Goal: Task Accomplishment & Management: Manage account settings

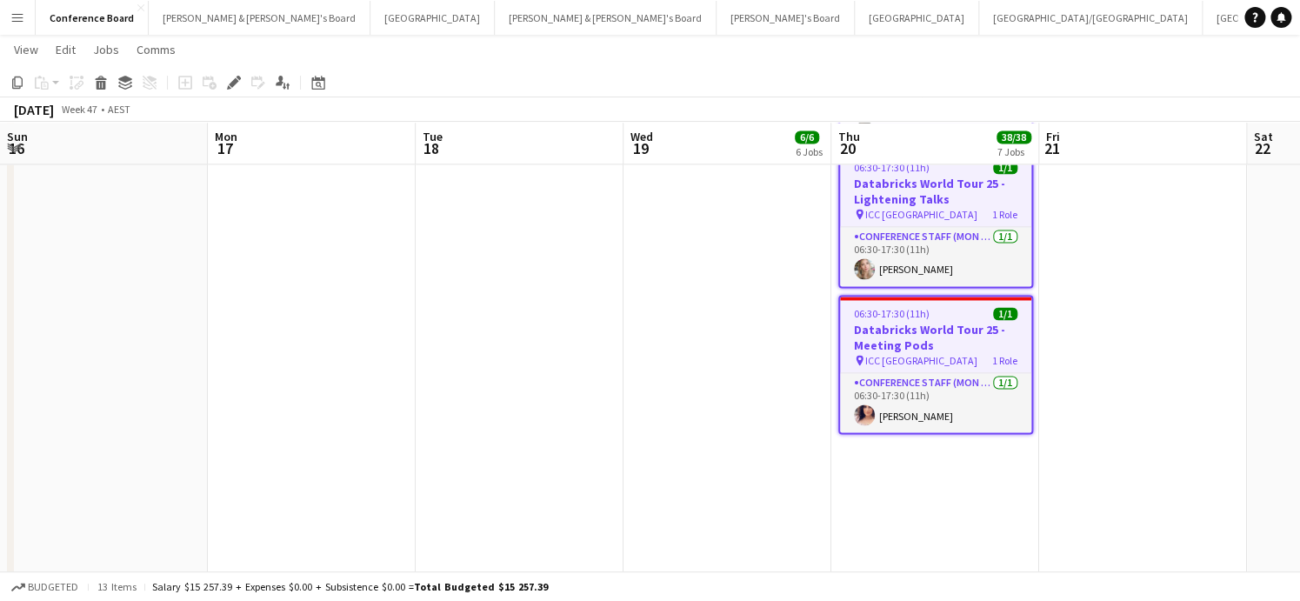
scroll to position [0, 563]
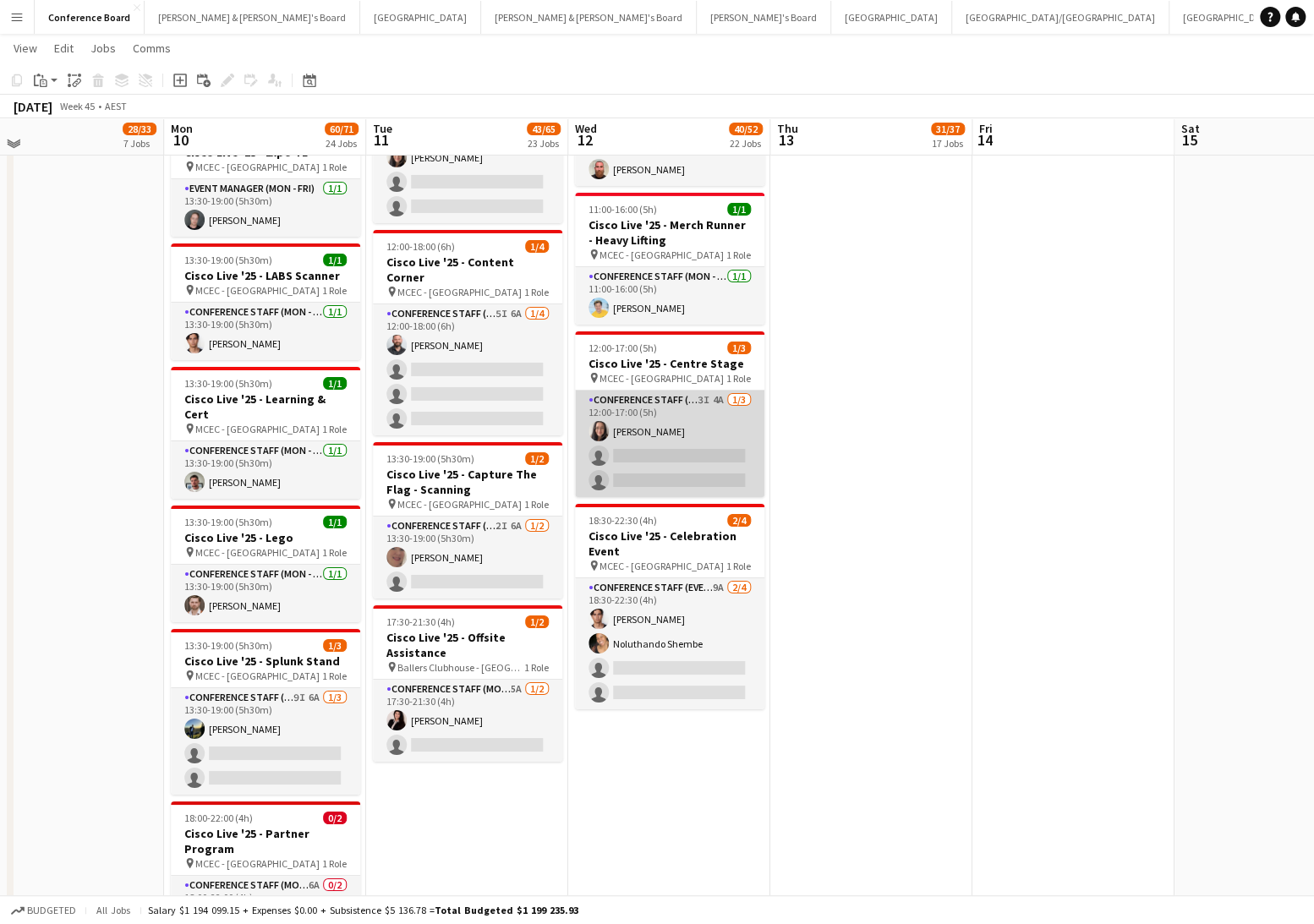
scroll to position [3189, 0]
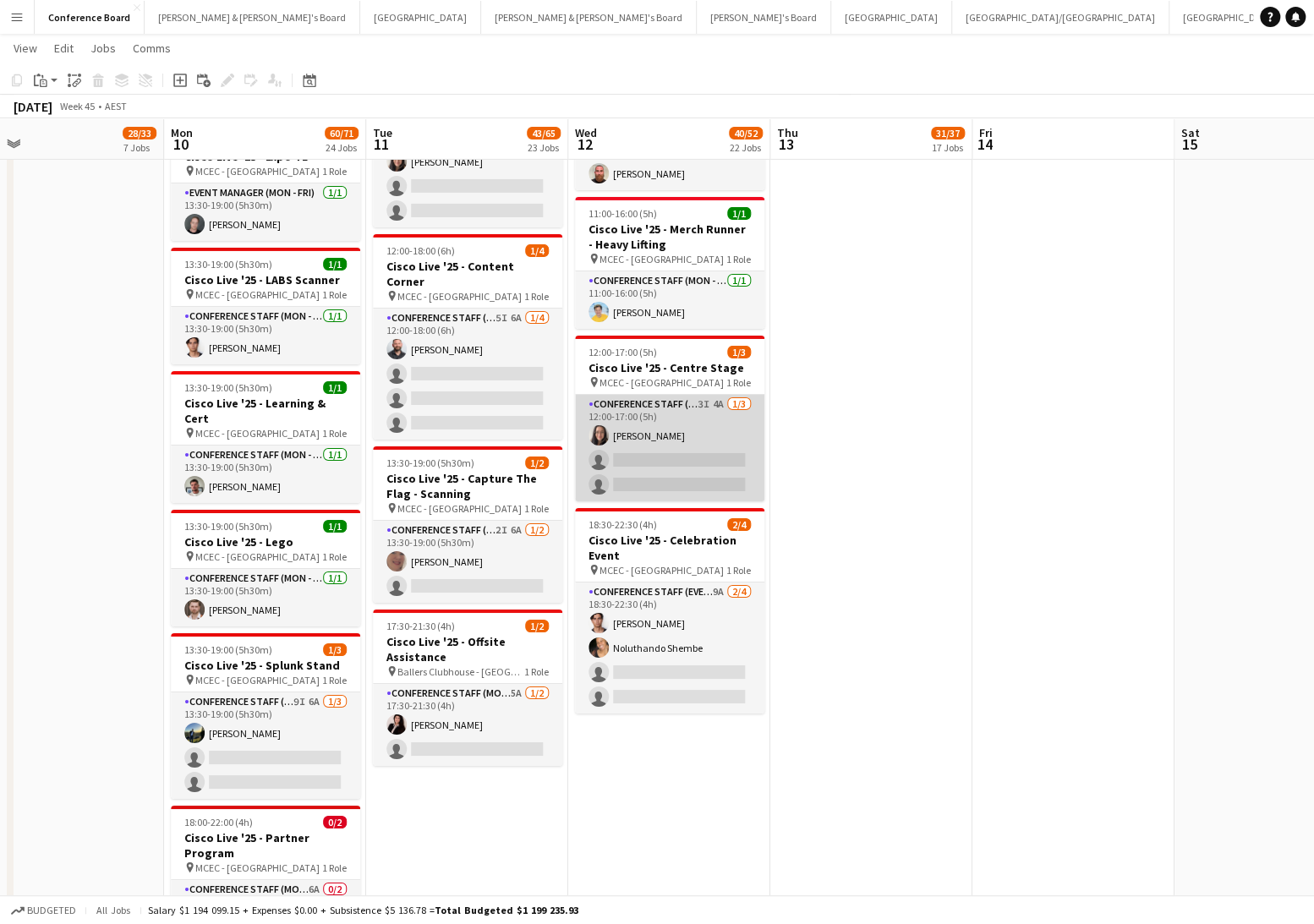
click at [685, 397] on app-card-role "Conference Staff (Mon - Fri) 3I 4A 1/3 12:00-17:00 (5h) Danielle Pollard single…" at bounding box center [669, 448] width 190 height 107
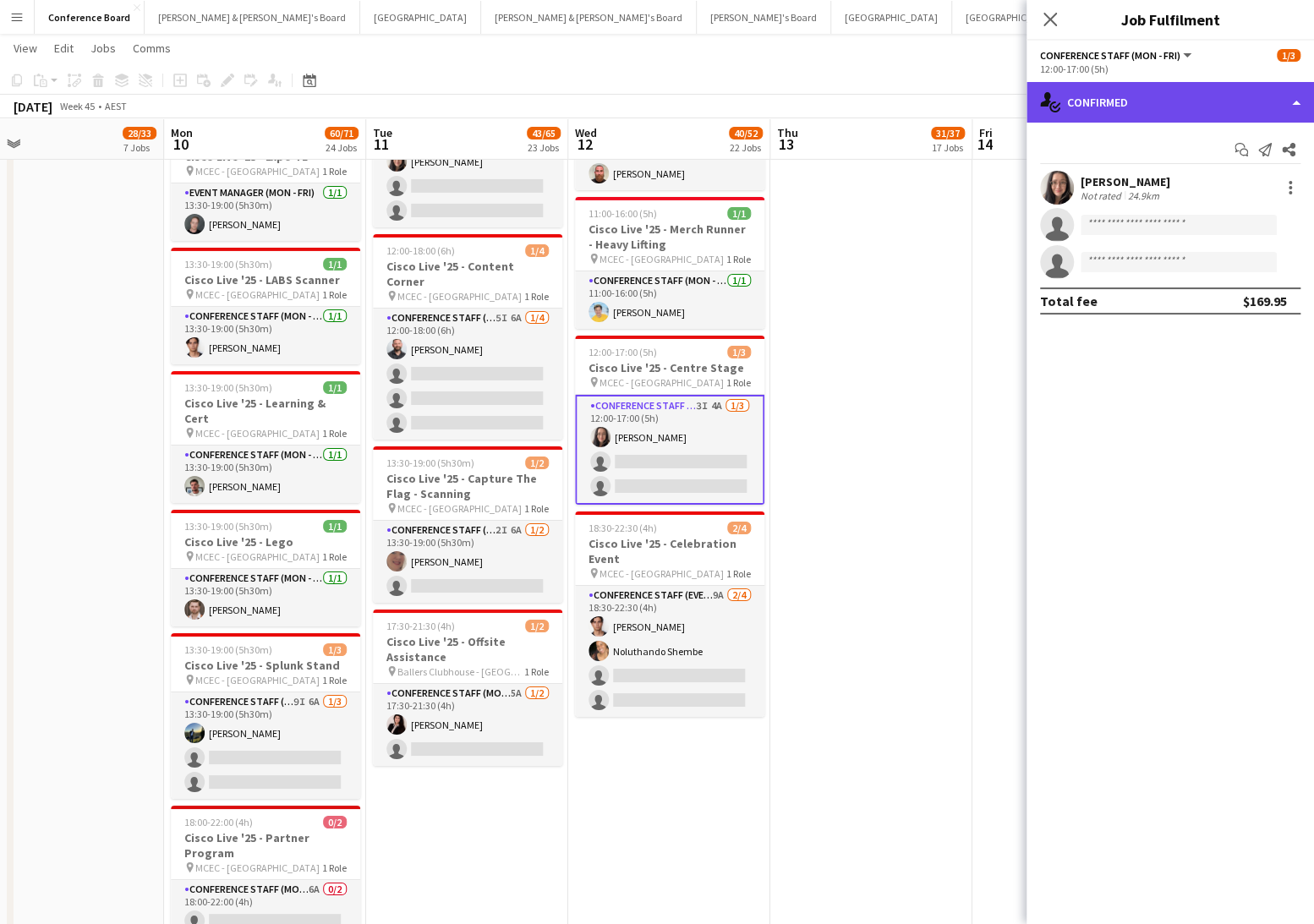
click at [1195, 117] on div "single-neutral-actions-check-2 Confirmed" at bounding box center [1170, 102] width 288 height 41
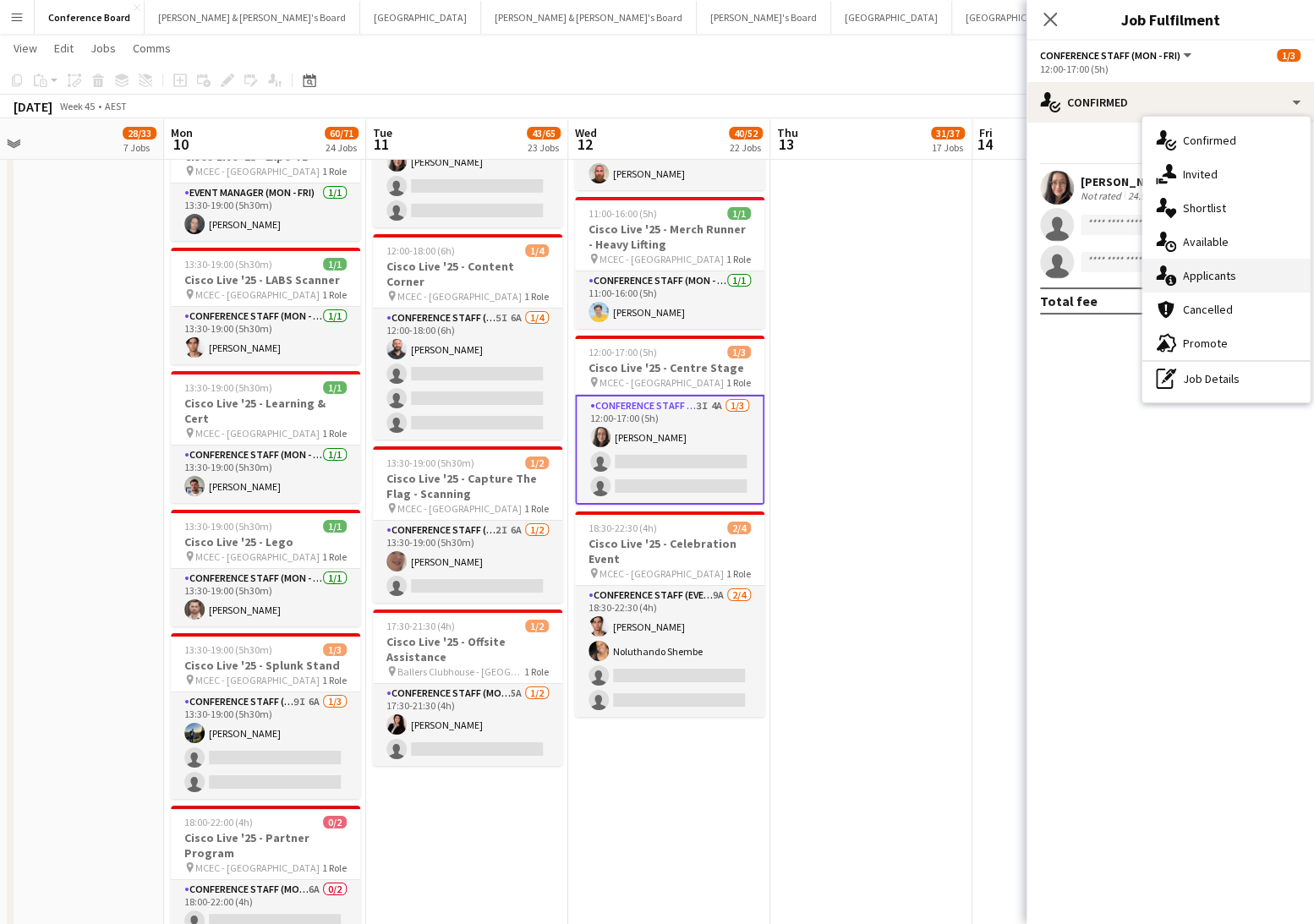
click at [1221, 275] on span "Applicants" at bounding box center [1209, 276] width 53 height 16
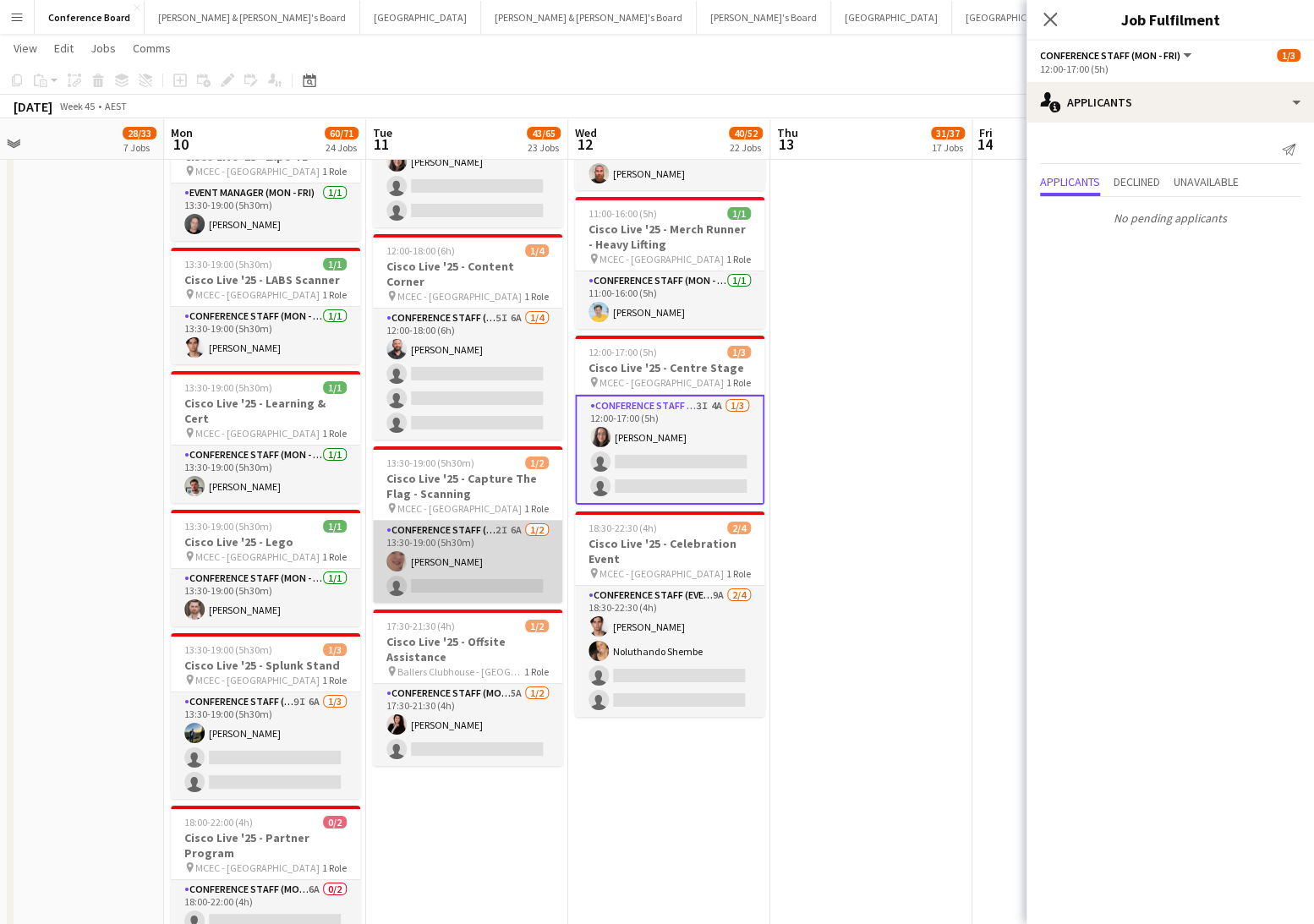
click at [450, 521] on app-card-role "Conference Staff (Mon - Fri) 2I 6A 1/2 13:30-19:00 (5h30m) Kathy Del porto sing…" at bounding box center [467, 562] width 190 height 82
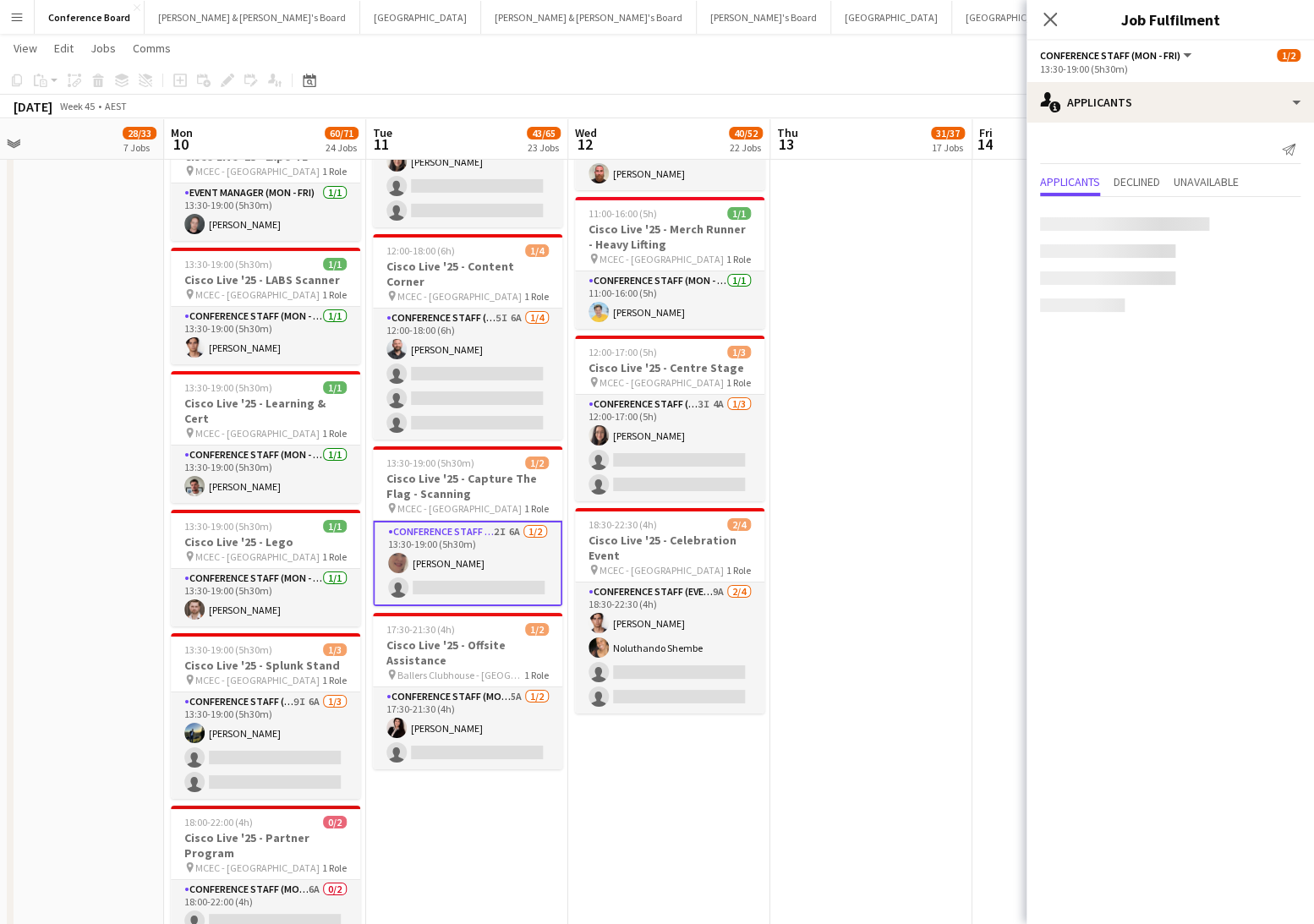
scroll to position [0, 444]
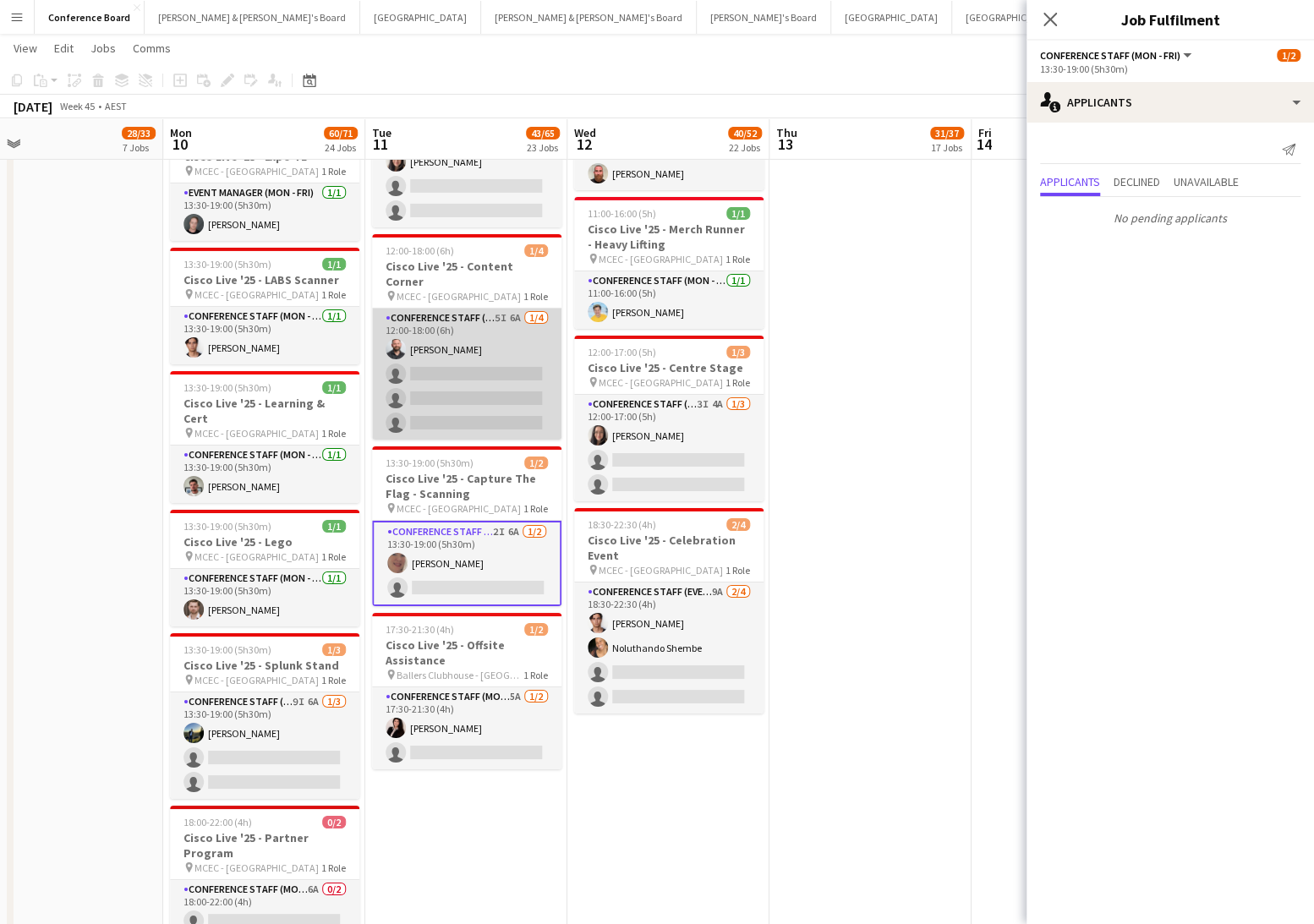
click at [451, 308] on app-card-role "Conference Staff (Mon - Fri) 5I 6A 1/4 12:00-18:00 (6h) John Lopes single-neutr…" at bounding box center [467, 373] width 190 height 131
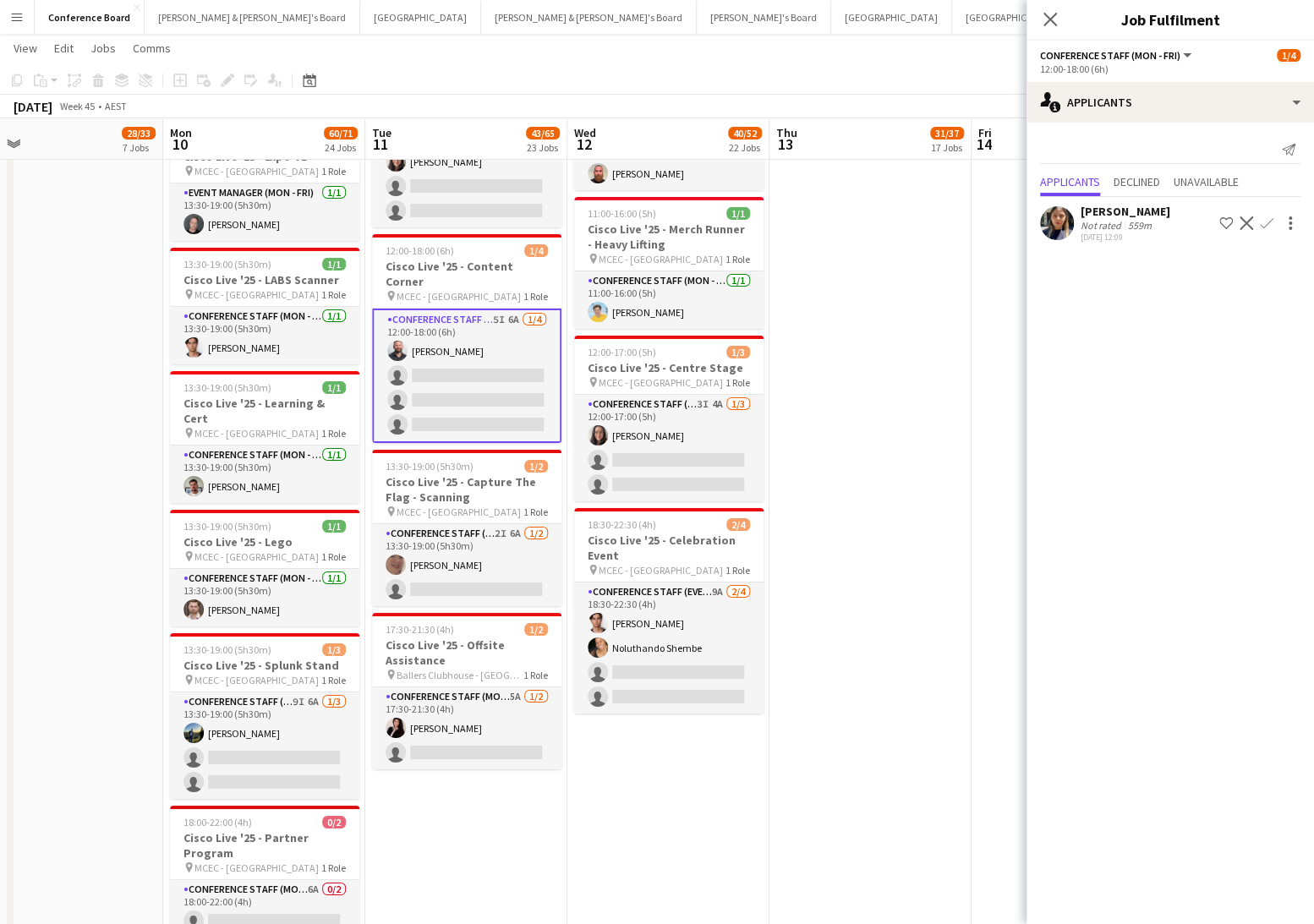
click at [1263, 220] on app-icon "Confirm" at bounding box center [1266, 224] width 14 height 14
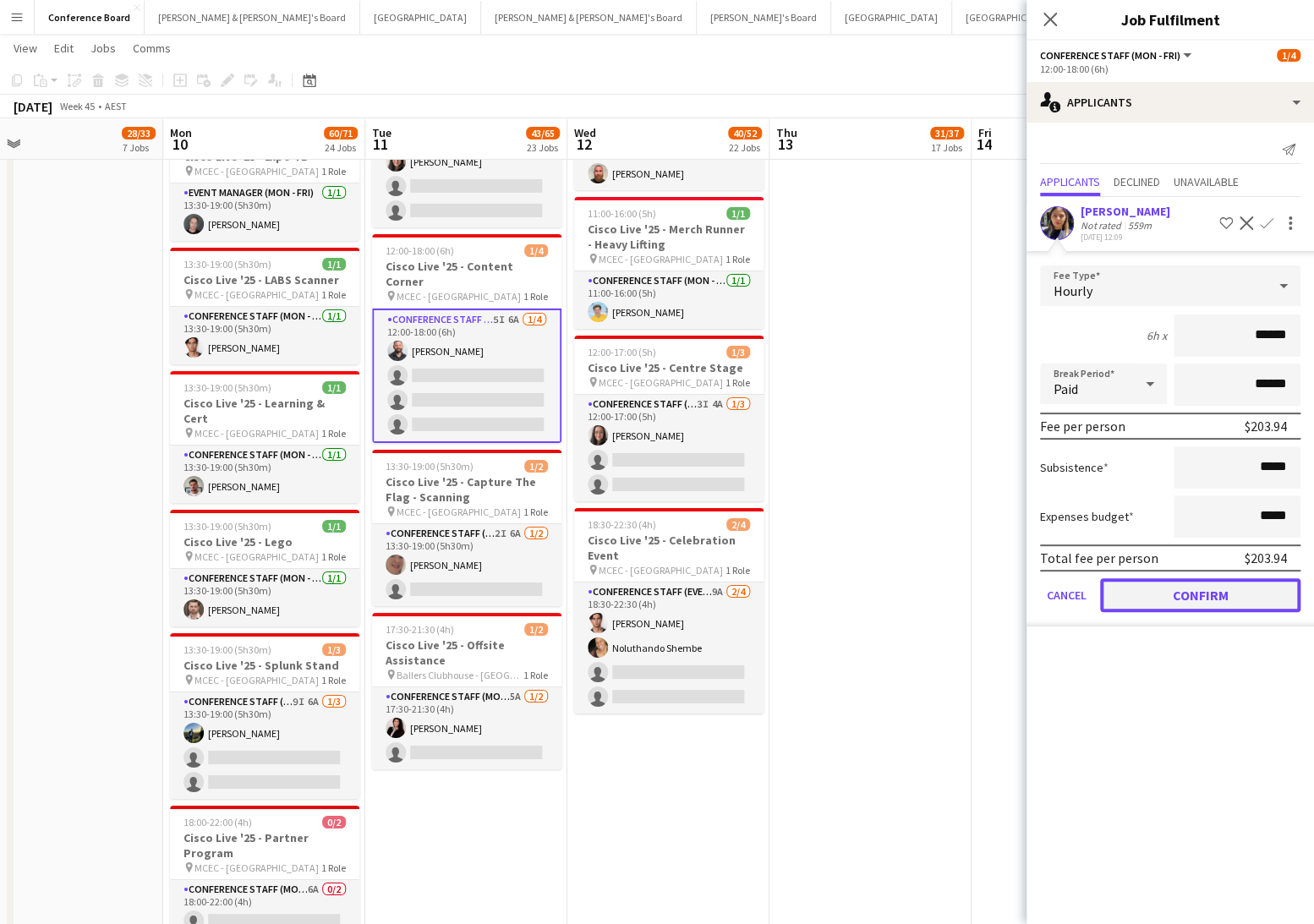
click at [1223, 584] on button "Confirm" at bounding box center [1200, 595] width 200 height 34
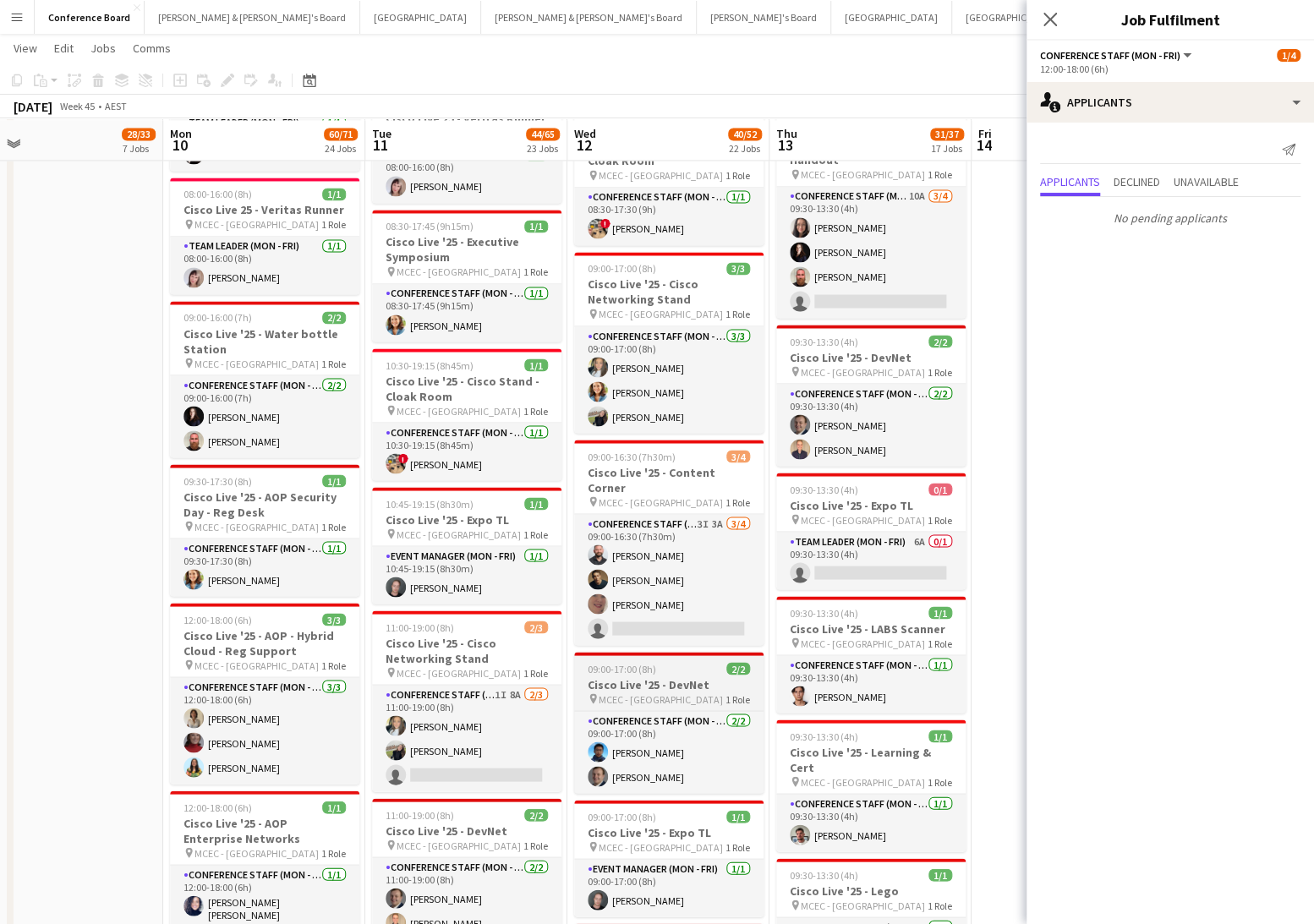
scroll to position [1547, 0]
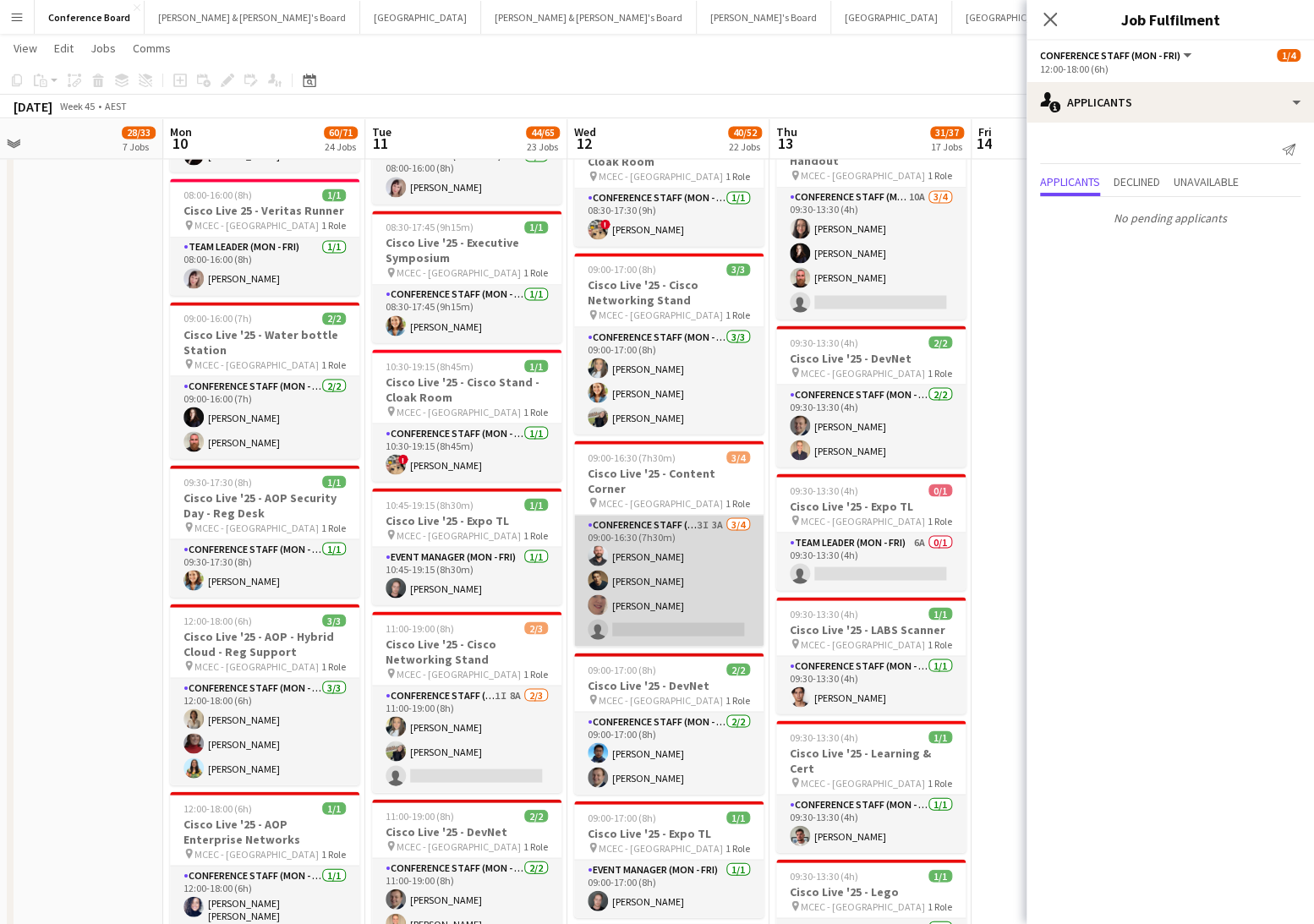
click at [681, 584] on app-card-role "Conference Staff (Mon - Fri) 3I 3A 3/4 09:00-16:30 (7h30m) John Lopes Cristian …" at bounding box center [668, 580] width 190 height 131
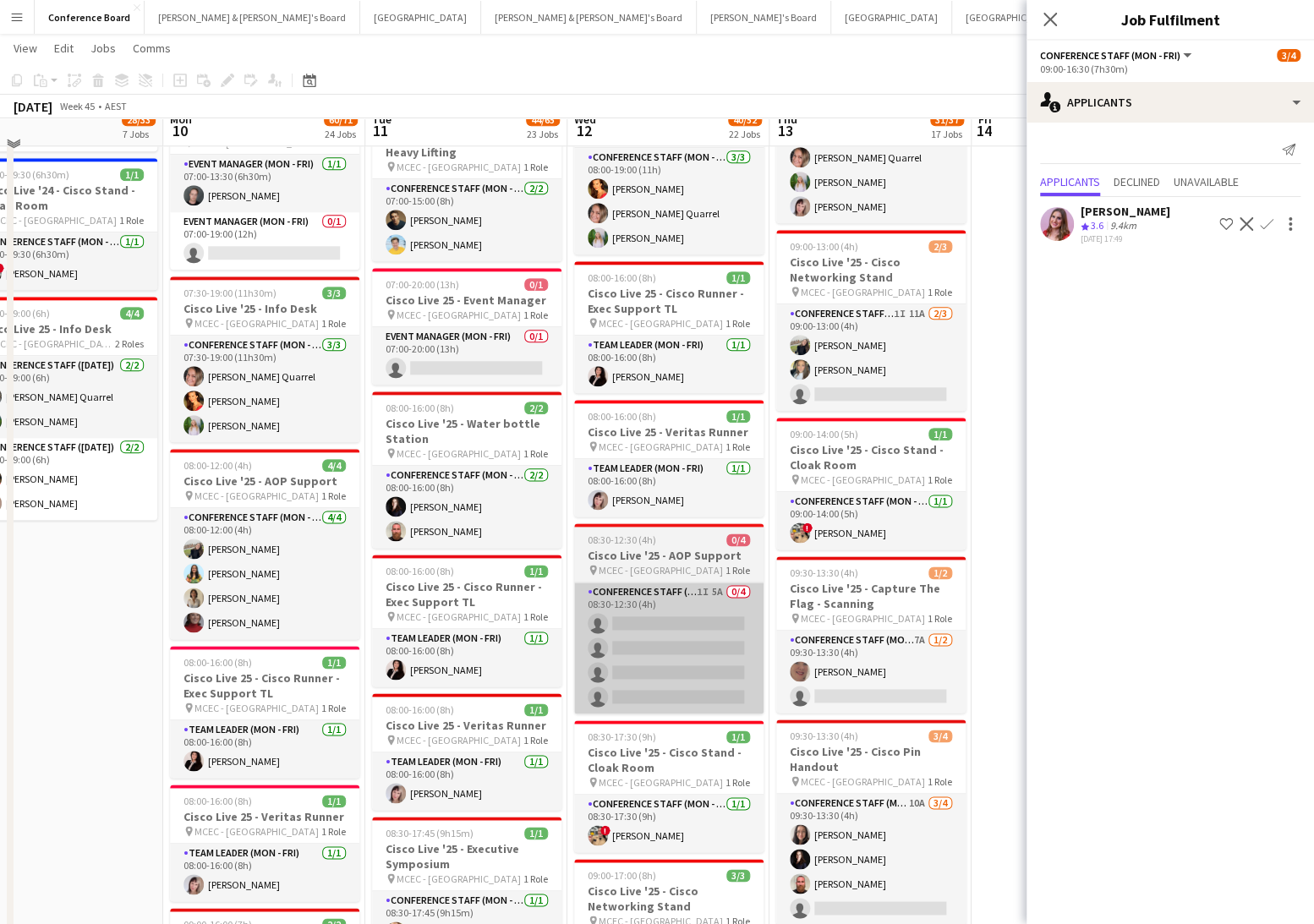
scroll to position [957, 0]
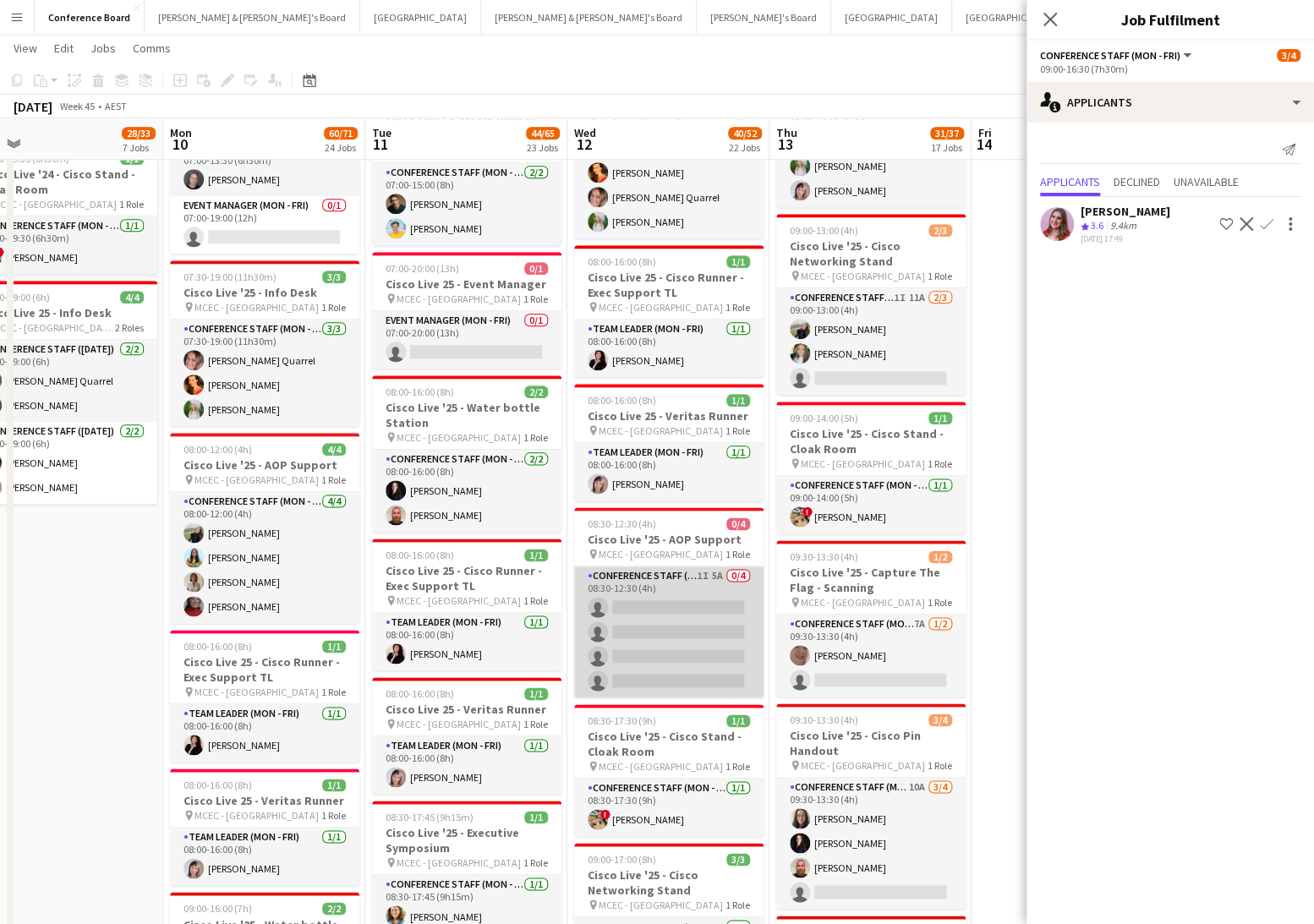
click at [669, 584] on app-card-role "Conference Staff (Mon - Fri) 1I 5A 0/4 08:30-12:30 (4h) single-neutral-actions …" at bounding box center [668, 632] width 190 height 131
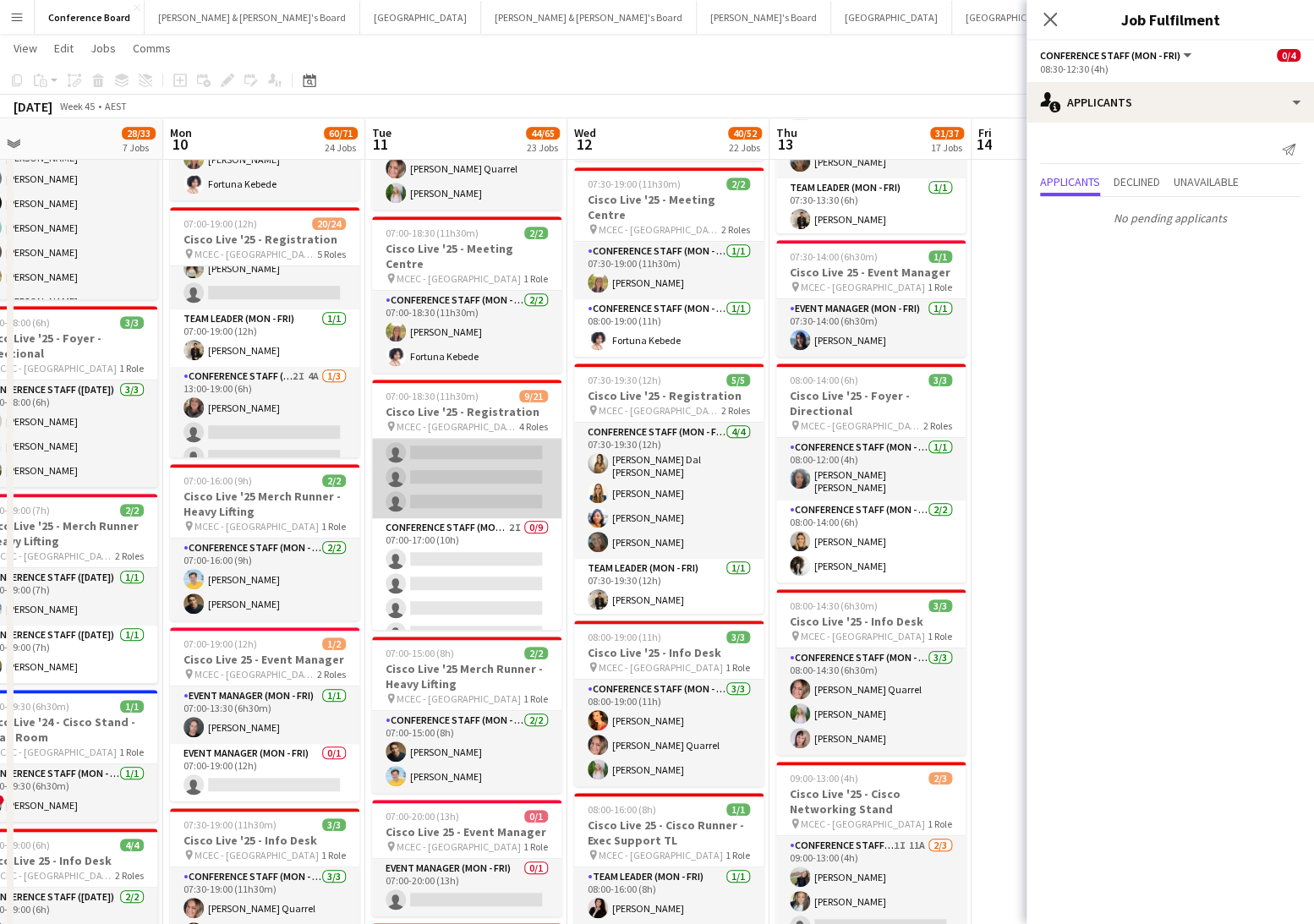
scroll to position [151, 0]
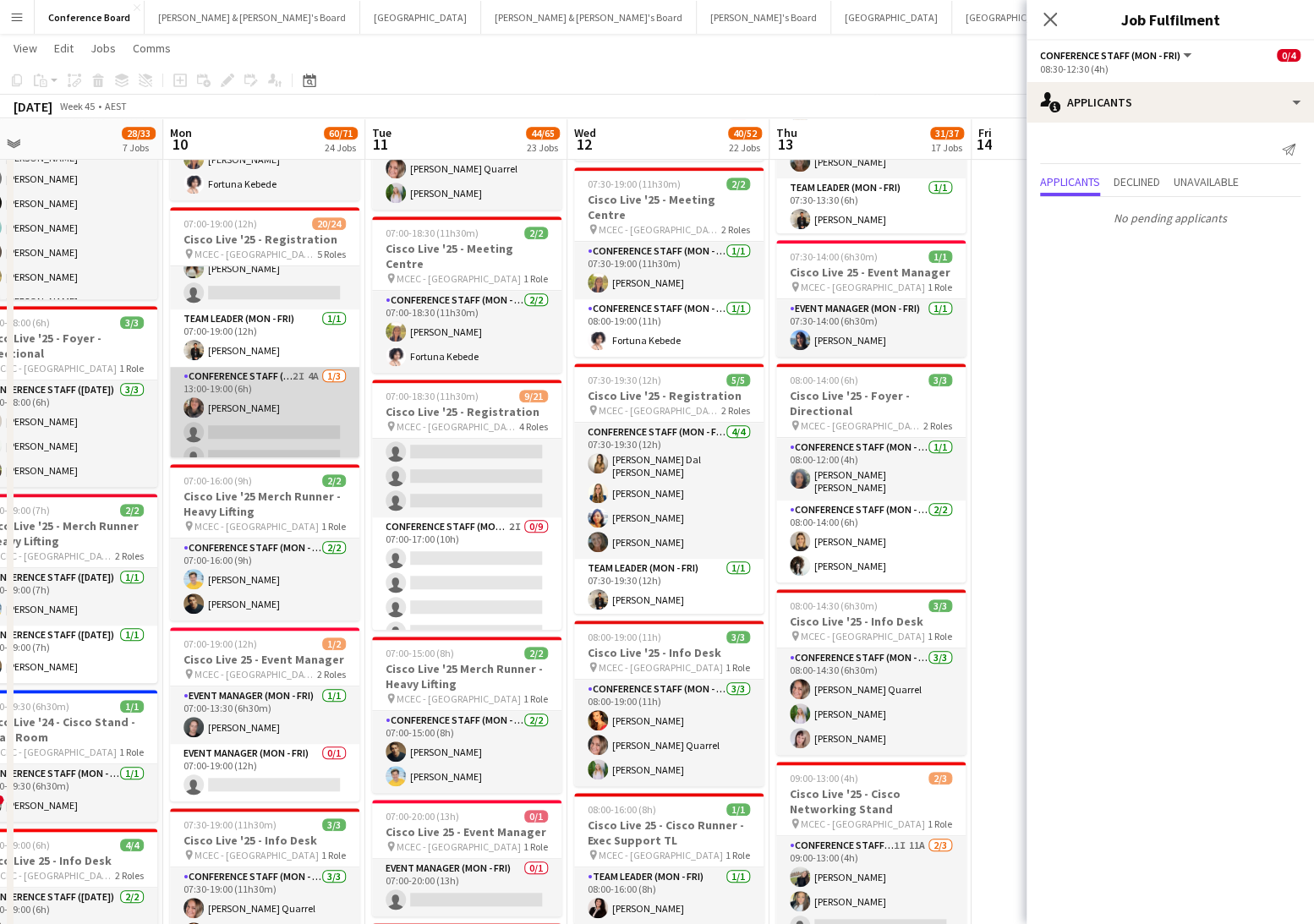
click at [265, 418] on app-card-role "Conference Staff (Mon - Fri) 2I 4A 1/3 13:00-19:00 (6h) Amelie Campbell-Reid si…" at bounding box center [265, 420] width 190 height 107
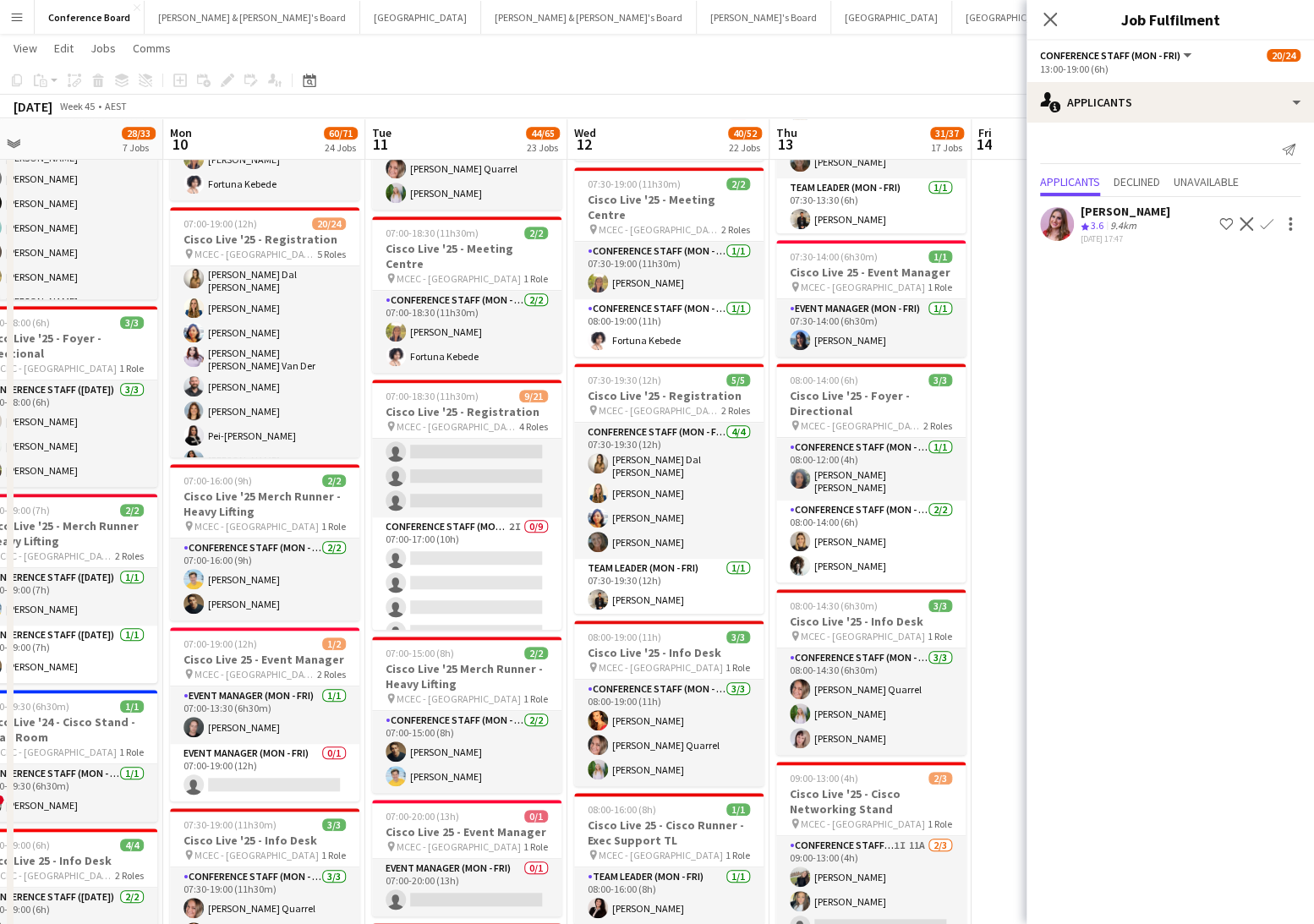
click at [265, 418] on app-card-role "Conference Staff (Mon - Fri) 44I 8/9 07:00-18:00 (11h) Madeleine Dal Ben Agnes …" at bounding box center [265, 369] width 190 height 264
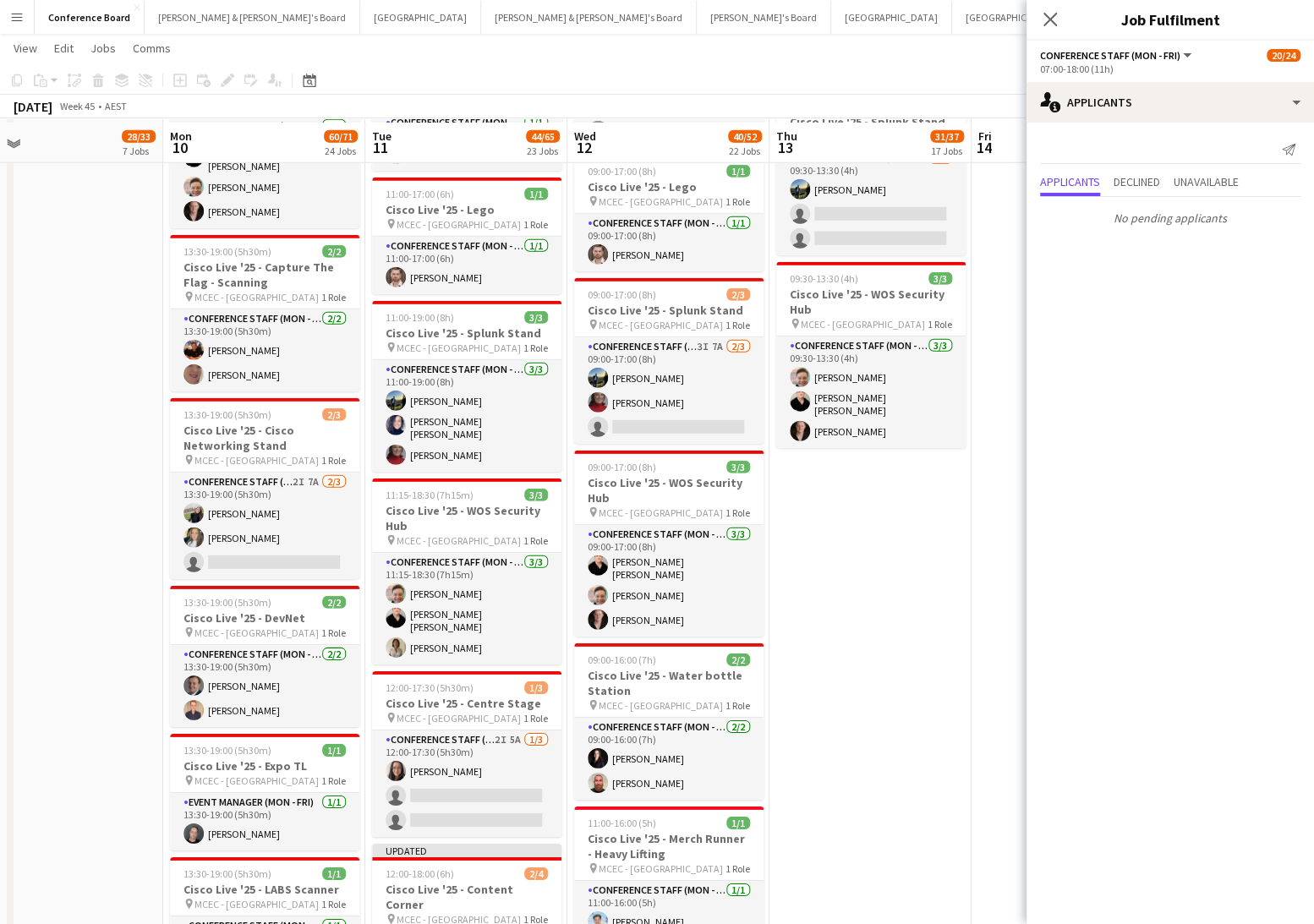
scroll to position [2585, 0]
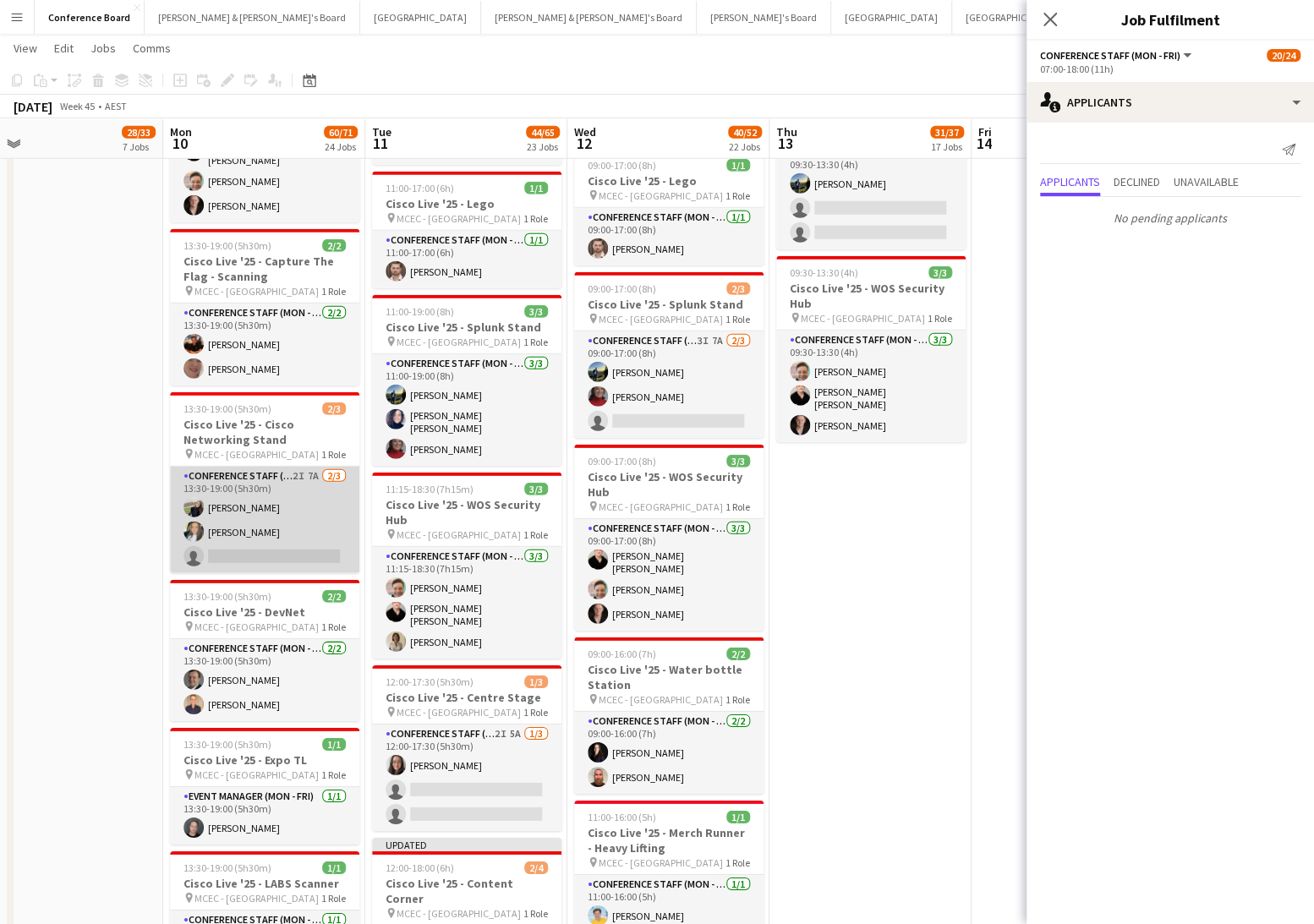
click at [261, 532] on app-card-role "Conference Staff (Mon - Fri) 2I 7A 2/3 13:30-19:00 (5h30m) Aoife Tully alanna i…" at bounding box center [265, 520] width 190 height 107
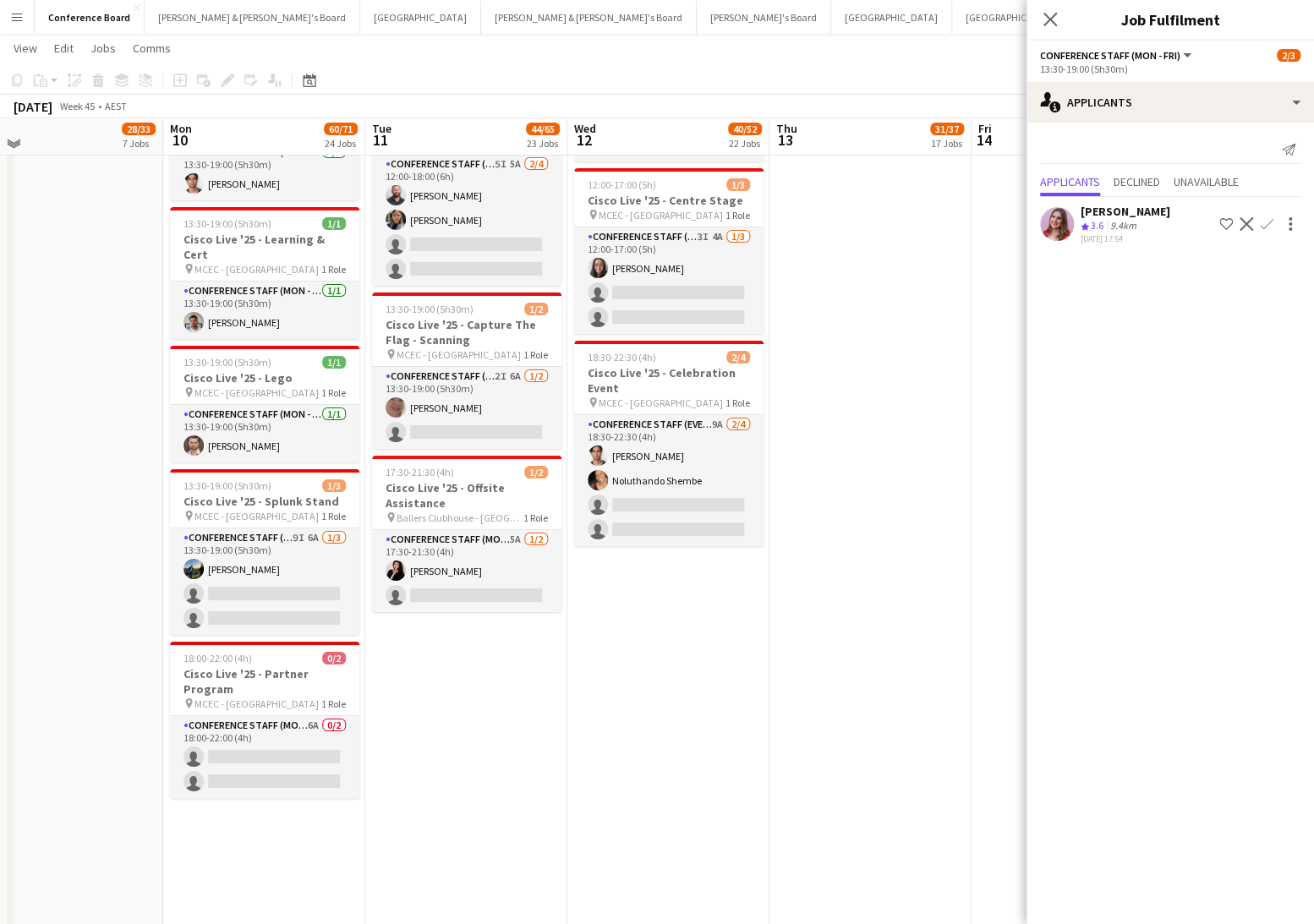
scroll to position [3373, 0]
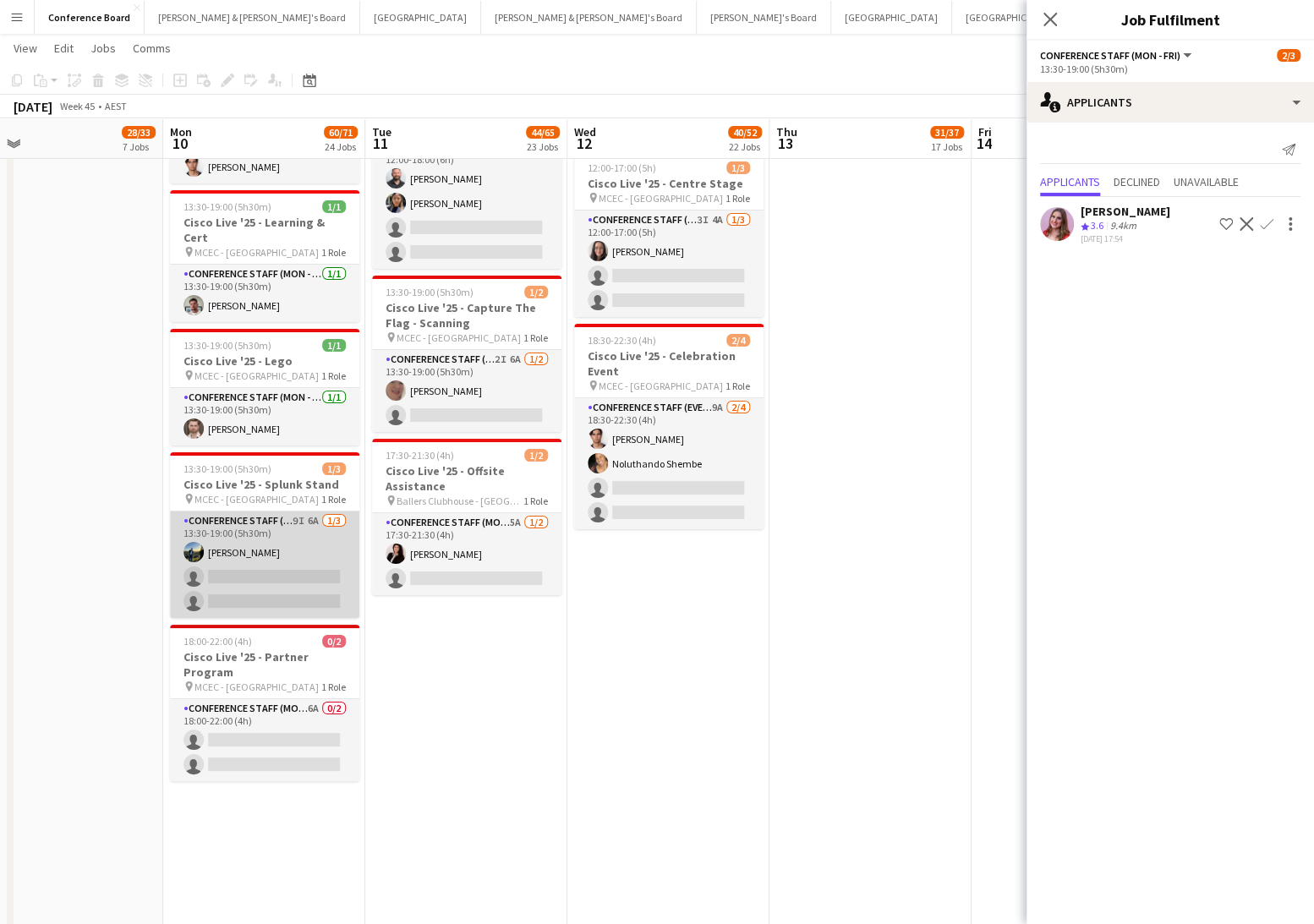
click at [274, 537] on app-card-role "Conference Staff (Mon - Fri) 9I 6A 1/3 13:30-19:00 (5h30m) Louis Campbell-Reid …" at bounding box center [265, 565] width 190 height 107
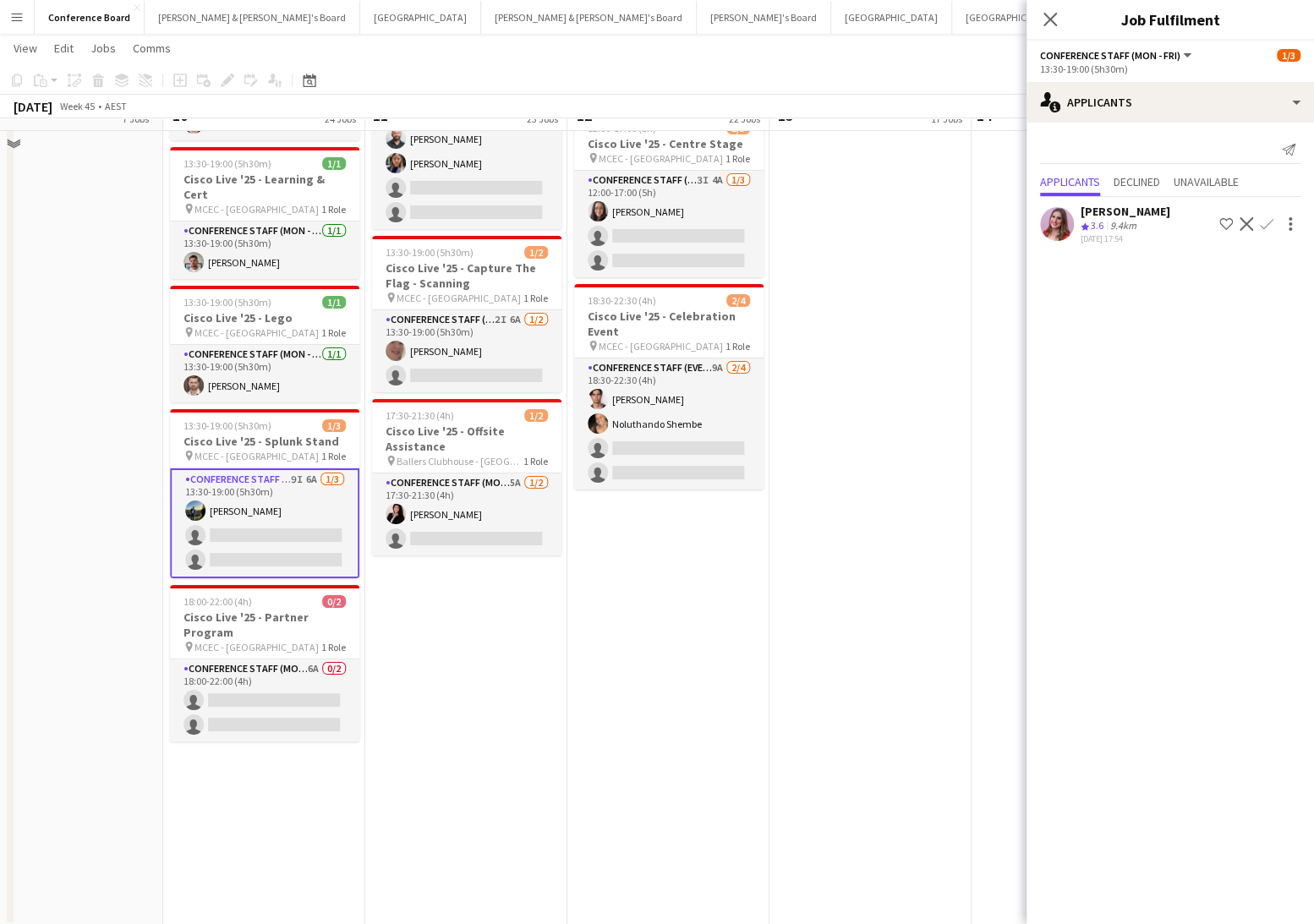
scroll to position [3444, 0]
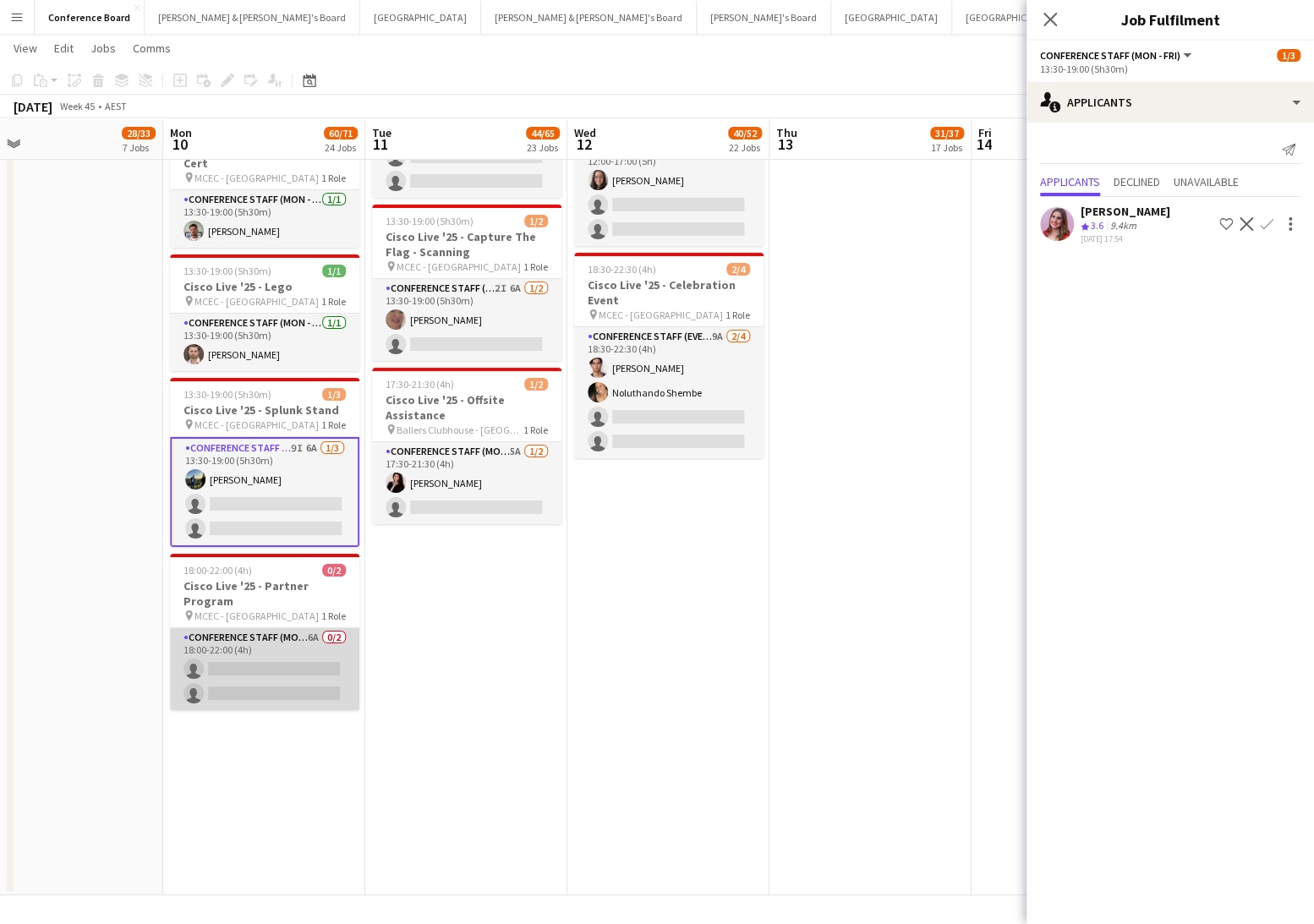
click at [266, 584] on app-card-role "Conference Staff (Mon - Fri) 6A 0/2 18:00-22:00 (4h) single-neutral-actions sin…" at bounding box center [265, 669] width 190 height 82
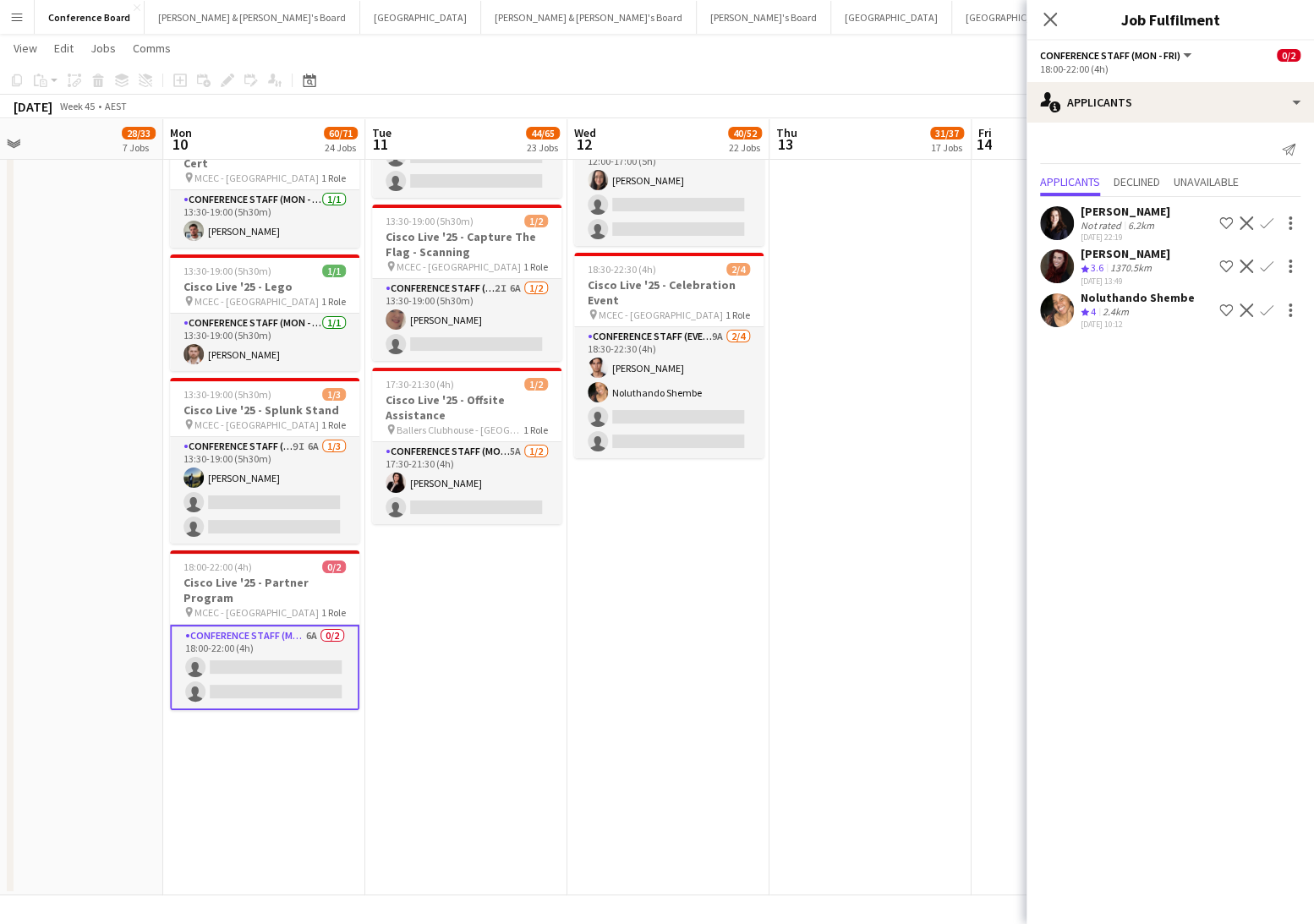
click at [1263, 301] on button "Confirm" at bounding box center [1266, 310] width 20 height 20
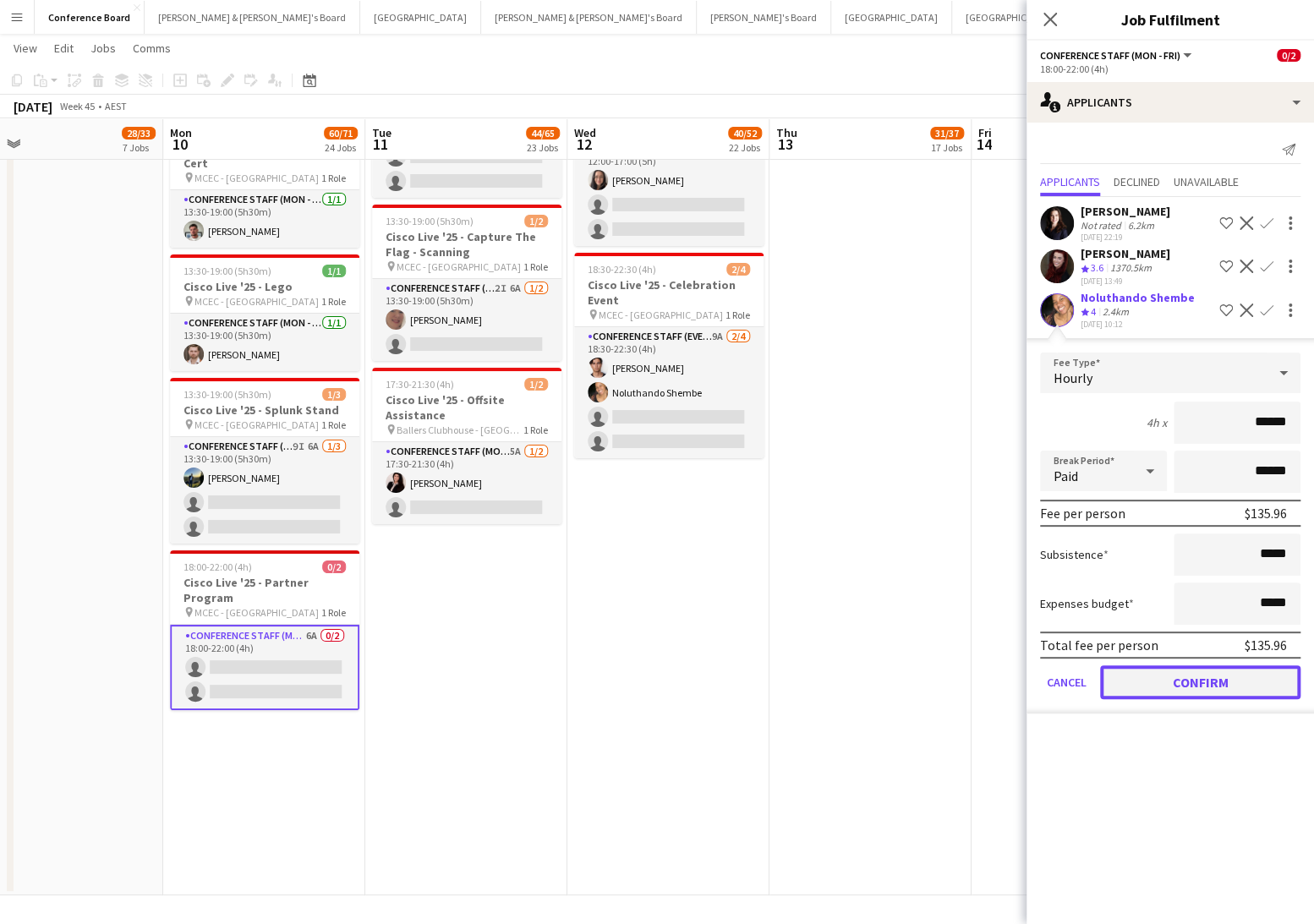
click at [1224, 584] on button "Confirm" at bounding box center [1200, 682] width 200 height 34
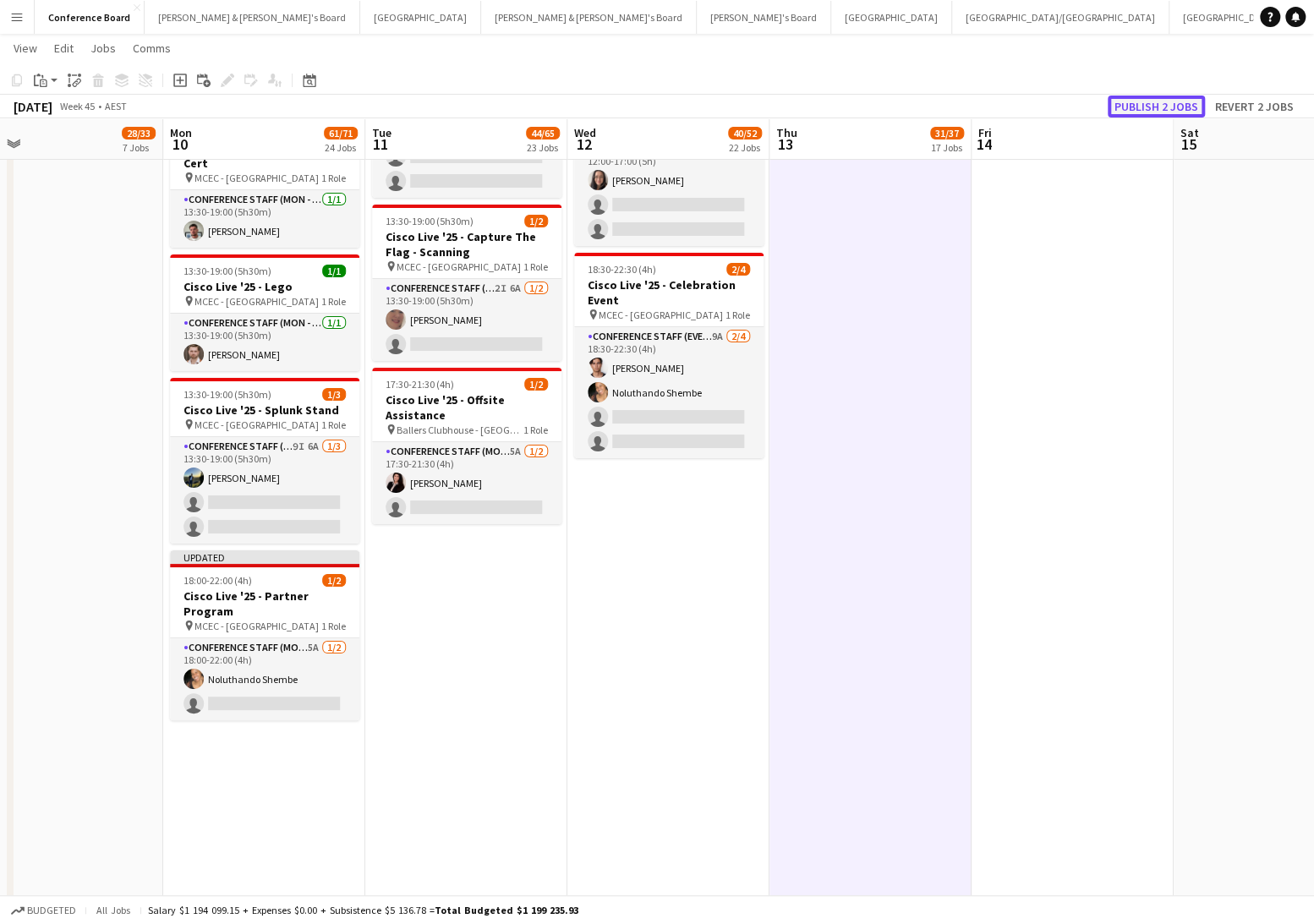
click at [1142, 110] on button "Publish 2 jobs" at bounding box center [1156, 106] width 97 height 22
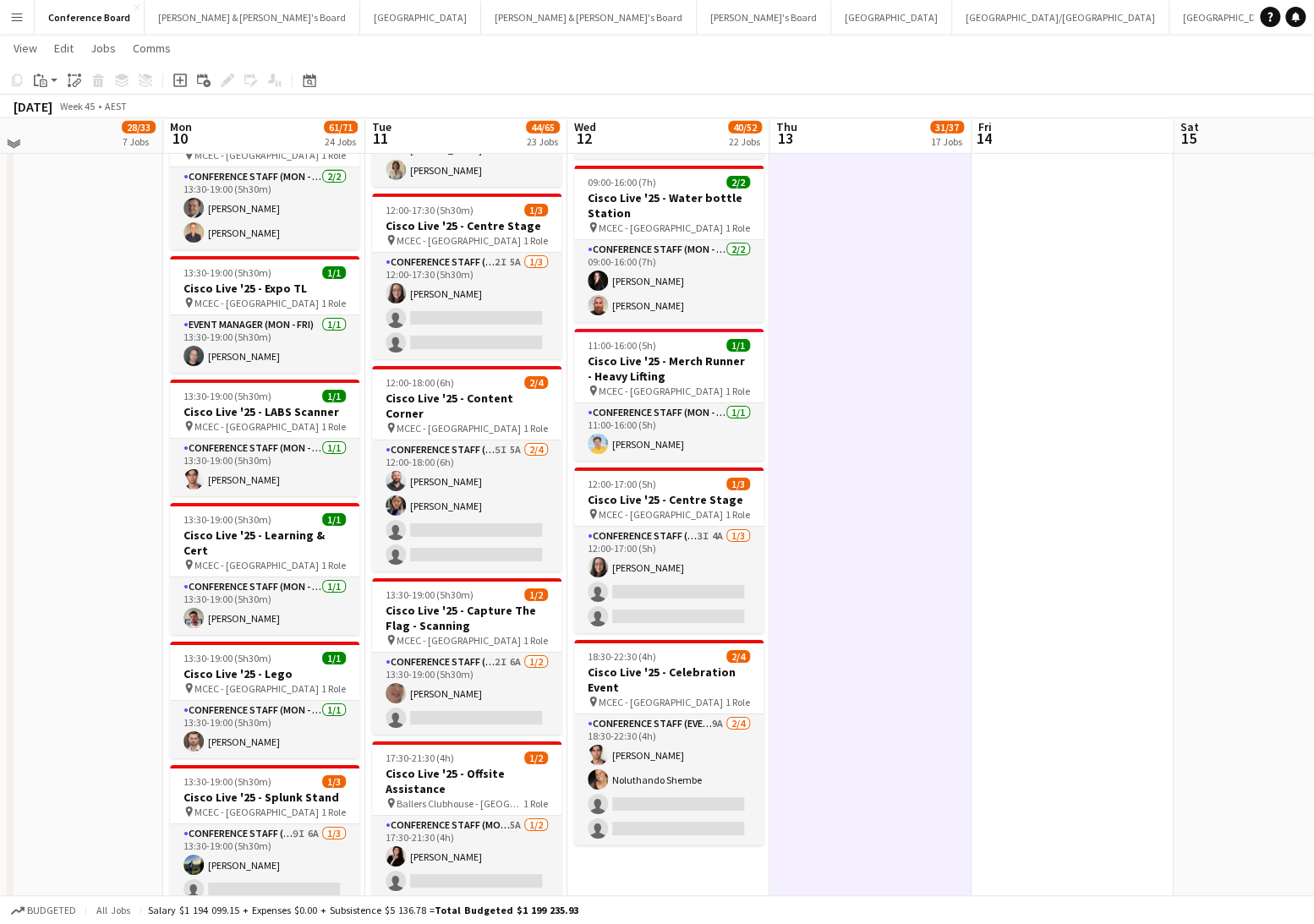
scroll to position [3073, 0]
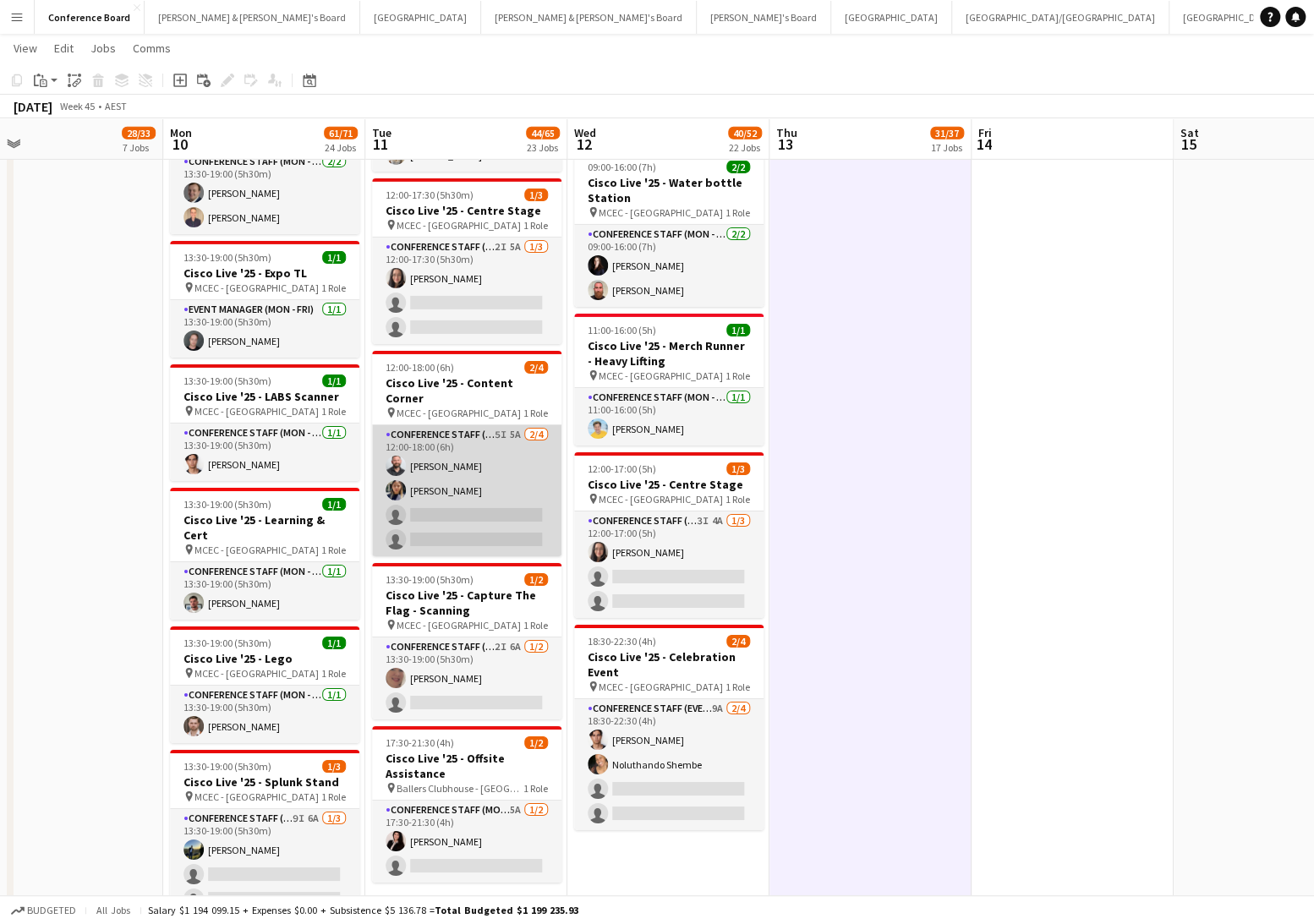
click at [395, 480] on app-user-avatar at bounding box center [395, 490] width 20 height 20
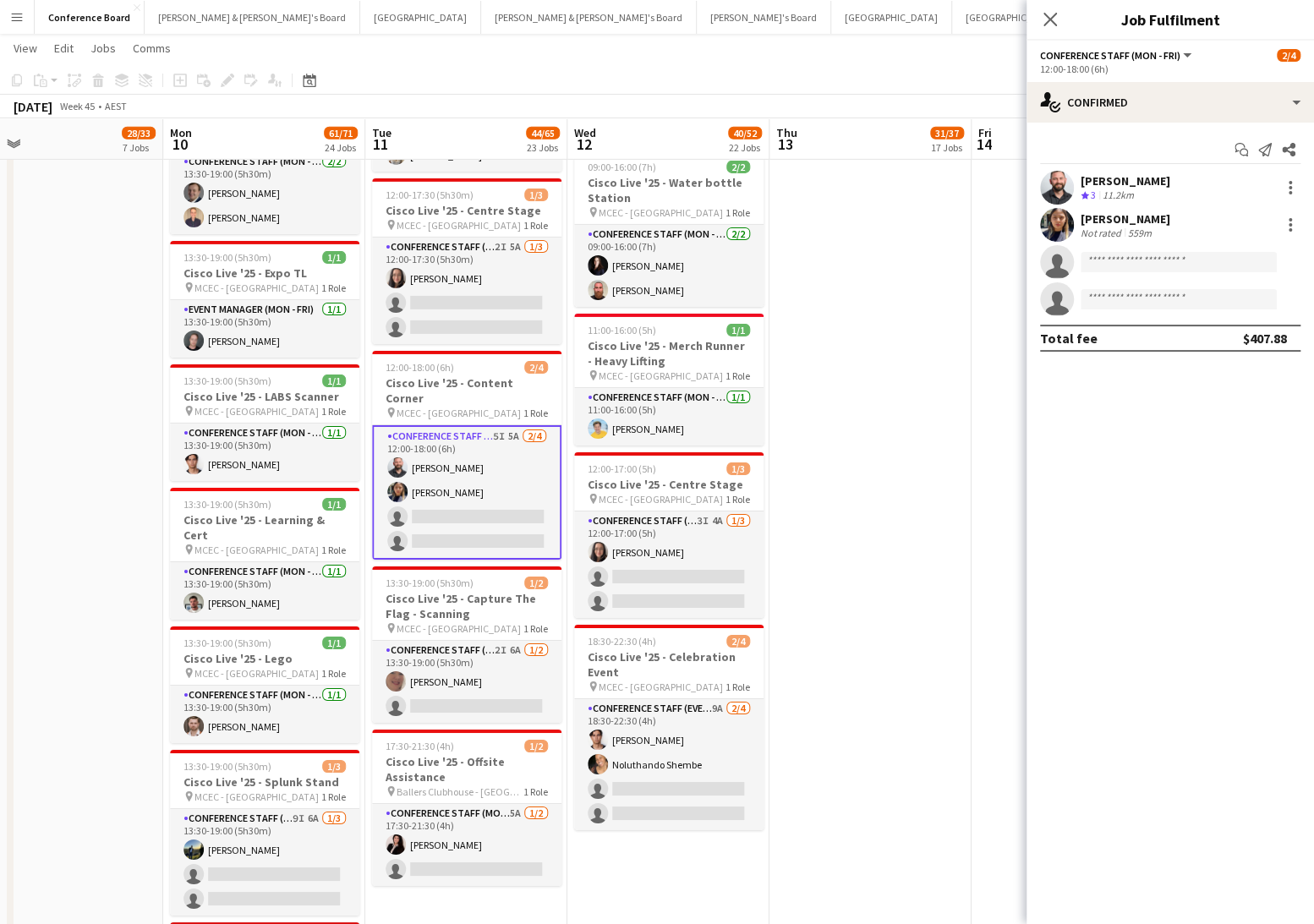
click at [1059, 219] on app-user-avatar at bounding box center [1056, 225] width 34 height 34
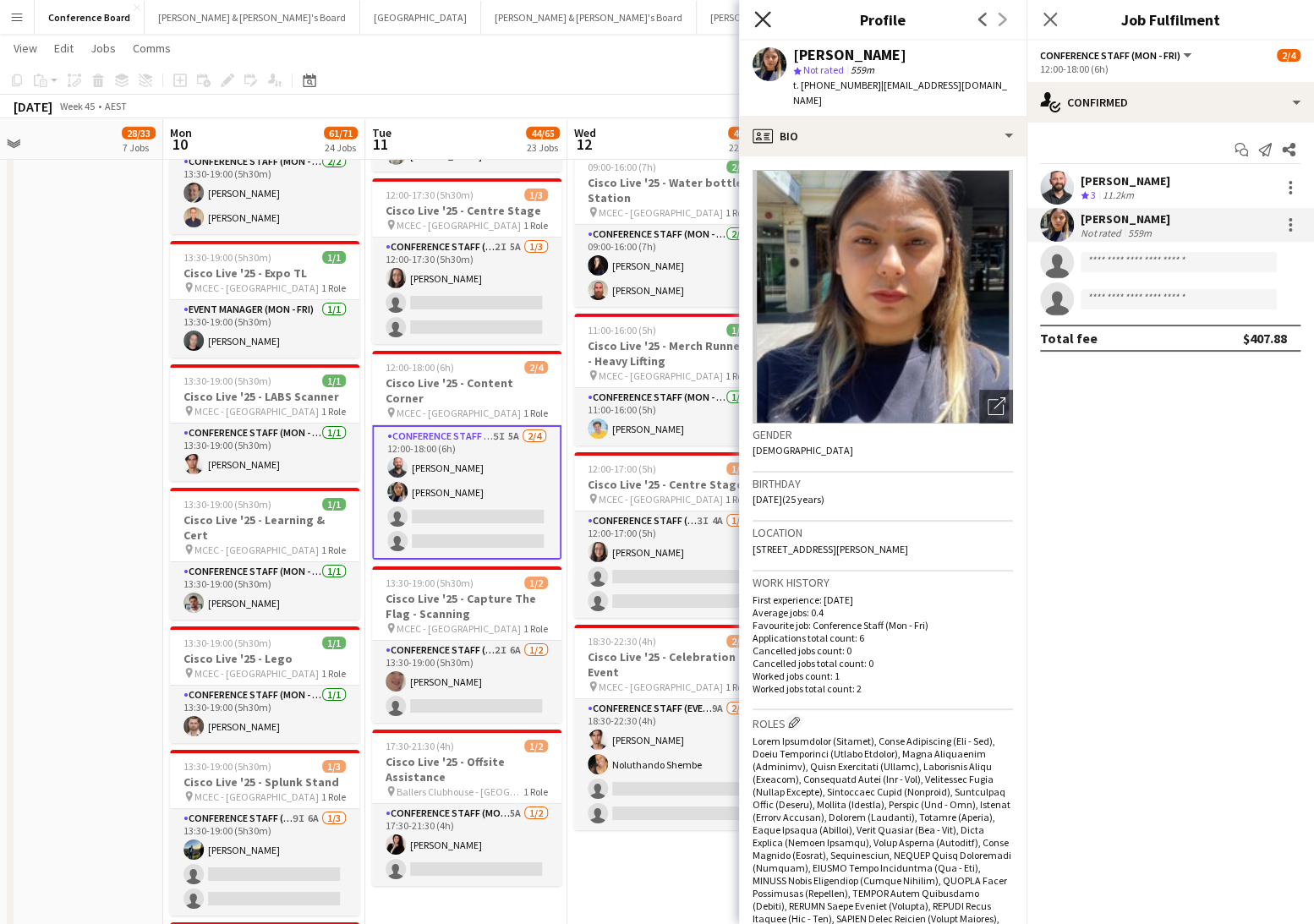
click at [757, 22] on icon at bounding box center [763, 18] width 17 height 17
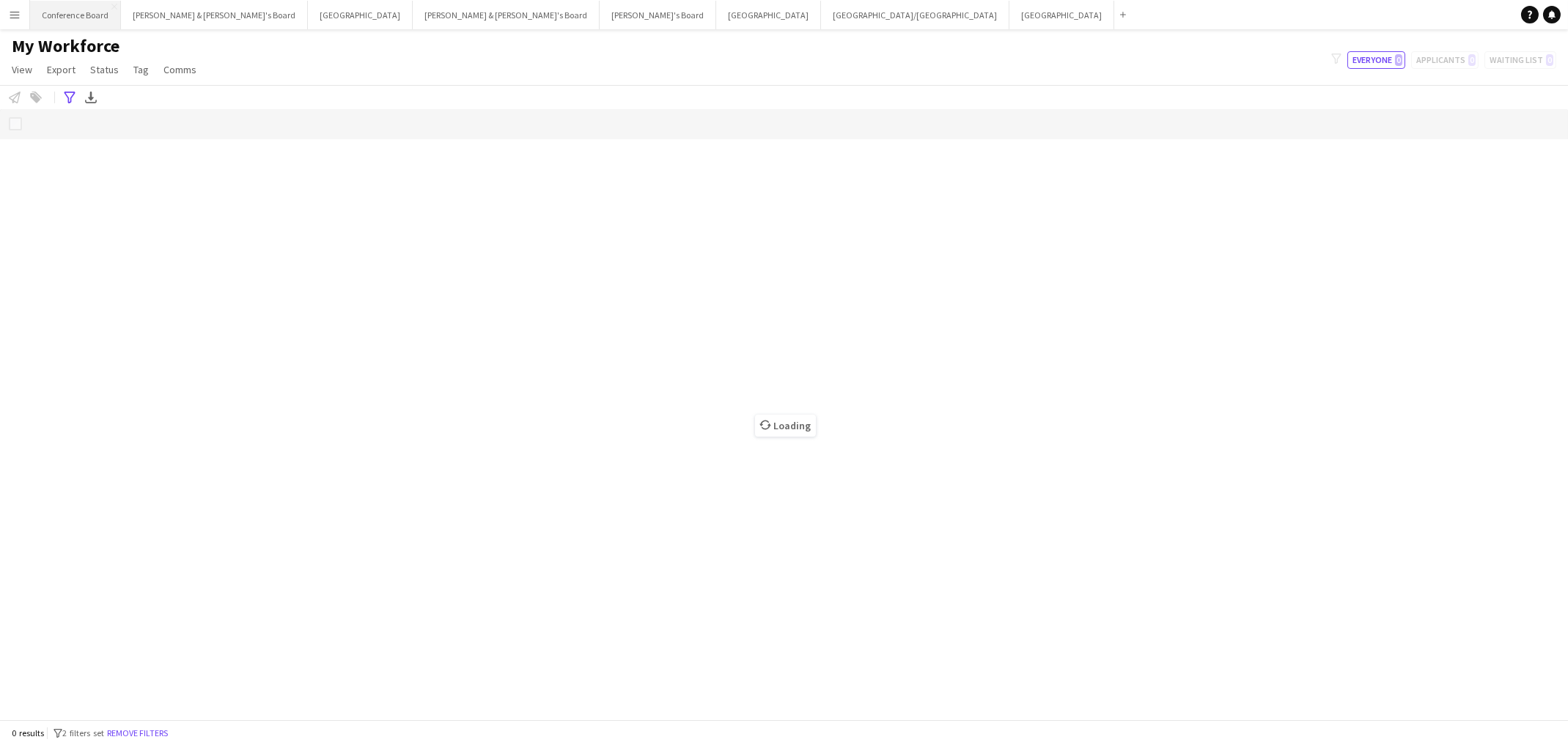
click at [70, 13] on button "Conference Board Close" at bounding box center [76, 15] width 91 height 29
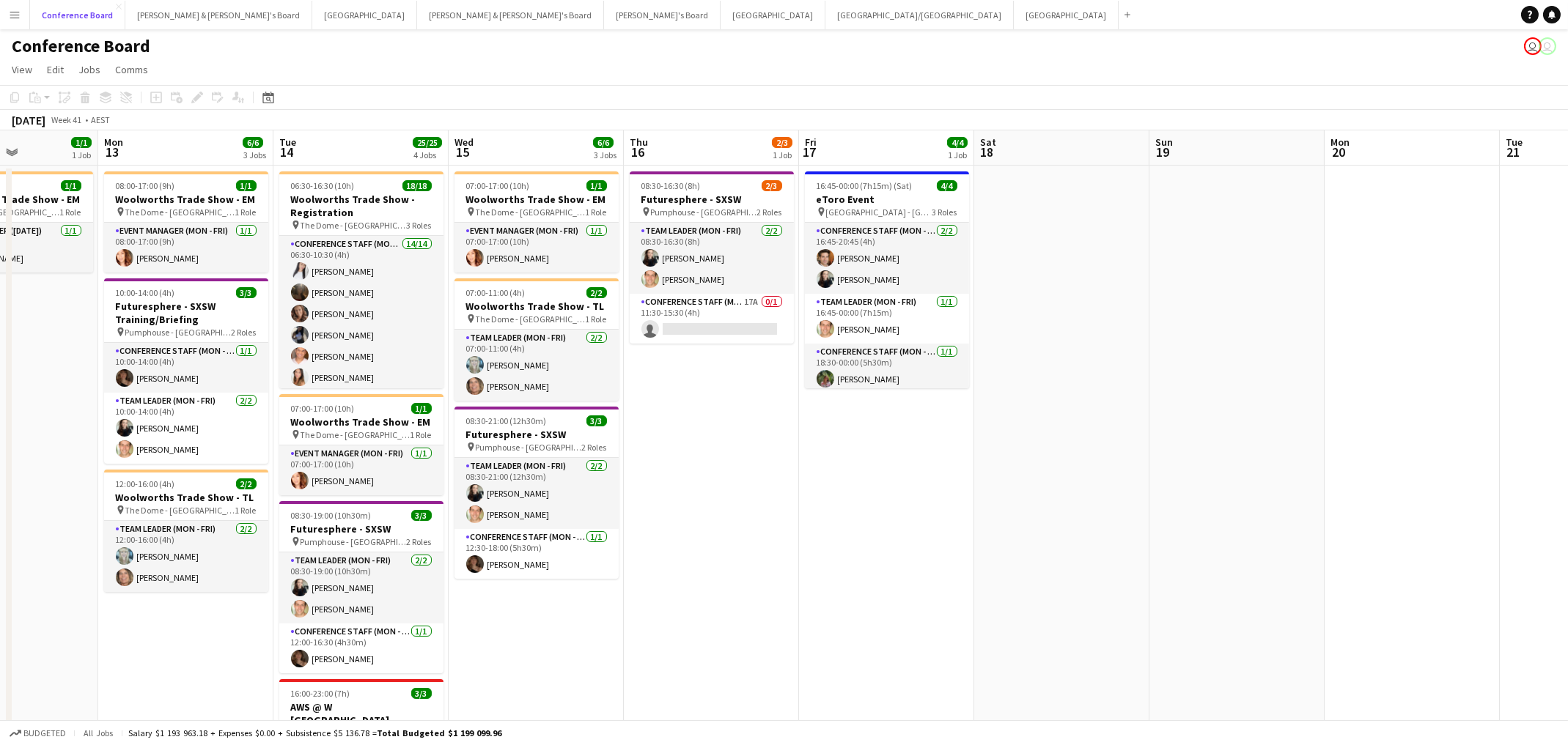
scroll to position [0, 429]
click at [835, 271] on app-card-role "Conference Staff (Mon - Fri) [DATE] 16:45-20:45 (4h) [PERSON_NAME] [PERSON_NAME]" at bounding box center [885, 258] width 164 height 71
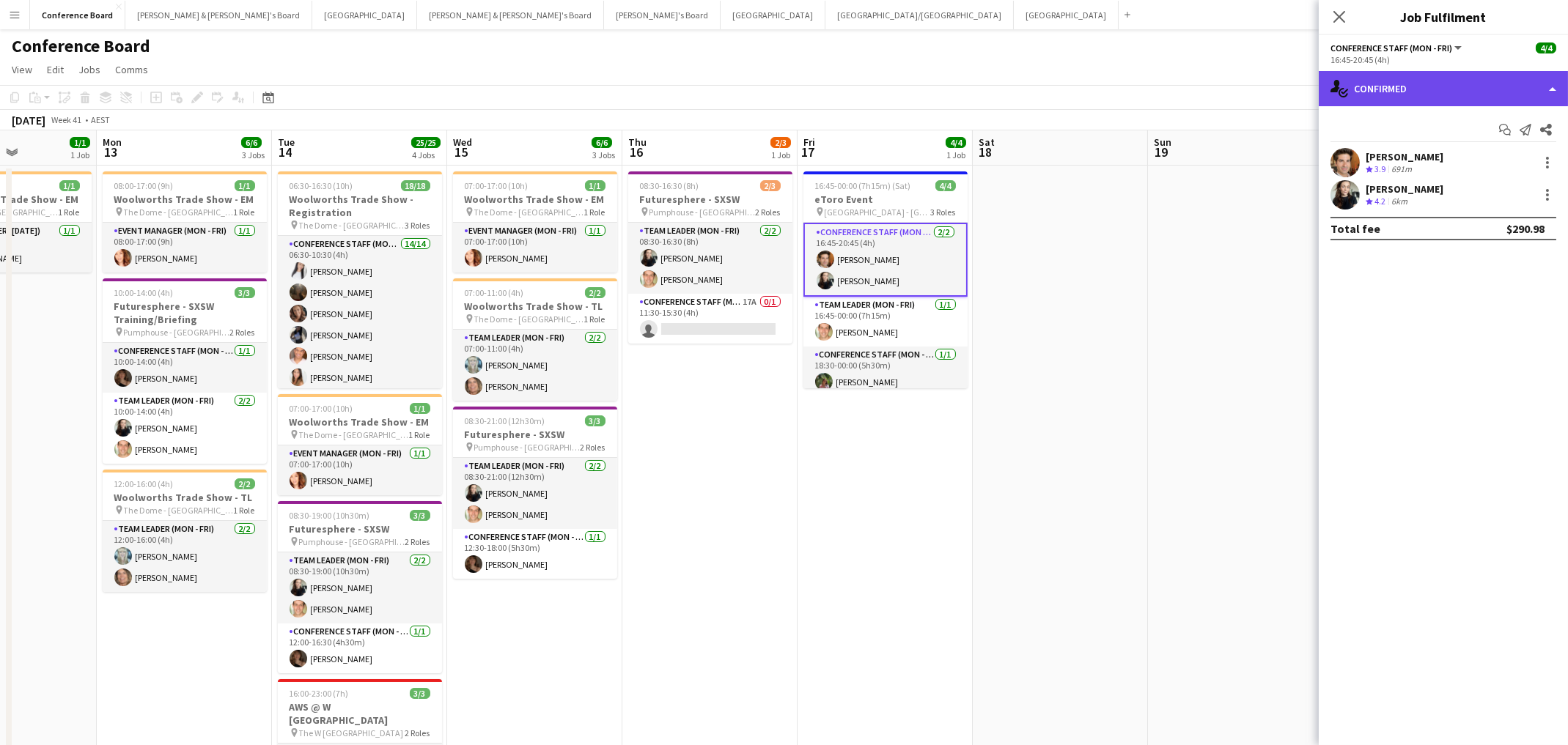
click at [1485, 84] on div "single-neutral-actions-check-2 Confirmed" at bounding box center [1443, 88] width 250 height 35
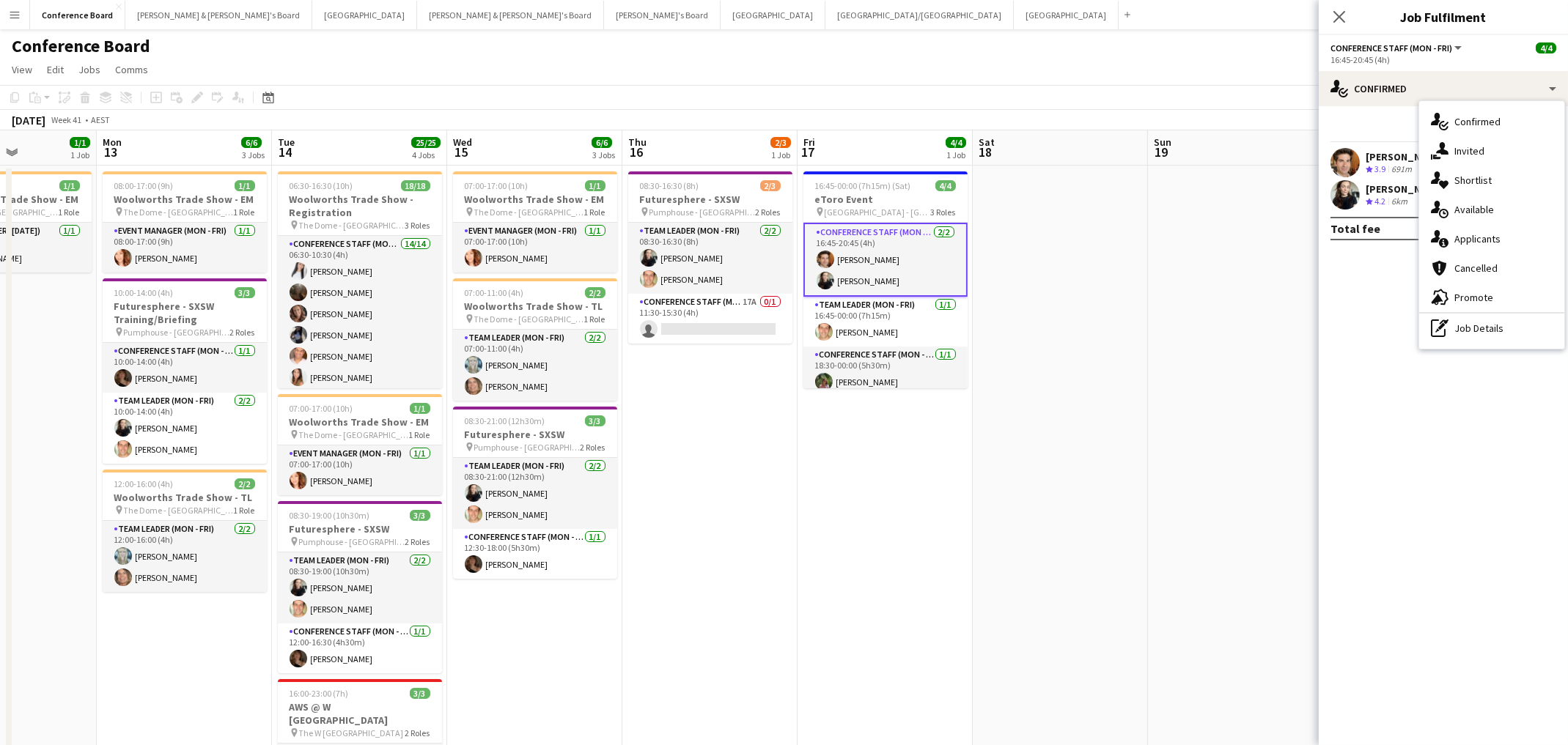
drag, startPoint x: 1498, startPoint y: 328, endPoint x: 1479, endPoint y: 312, distance: 24.8
click at [1498, 328] on div "pen-write Job Details" at bounding box center [1491, 328] width 145 height 29
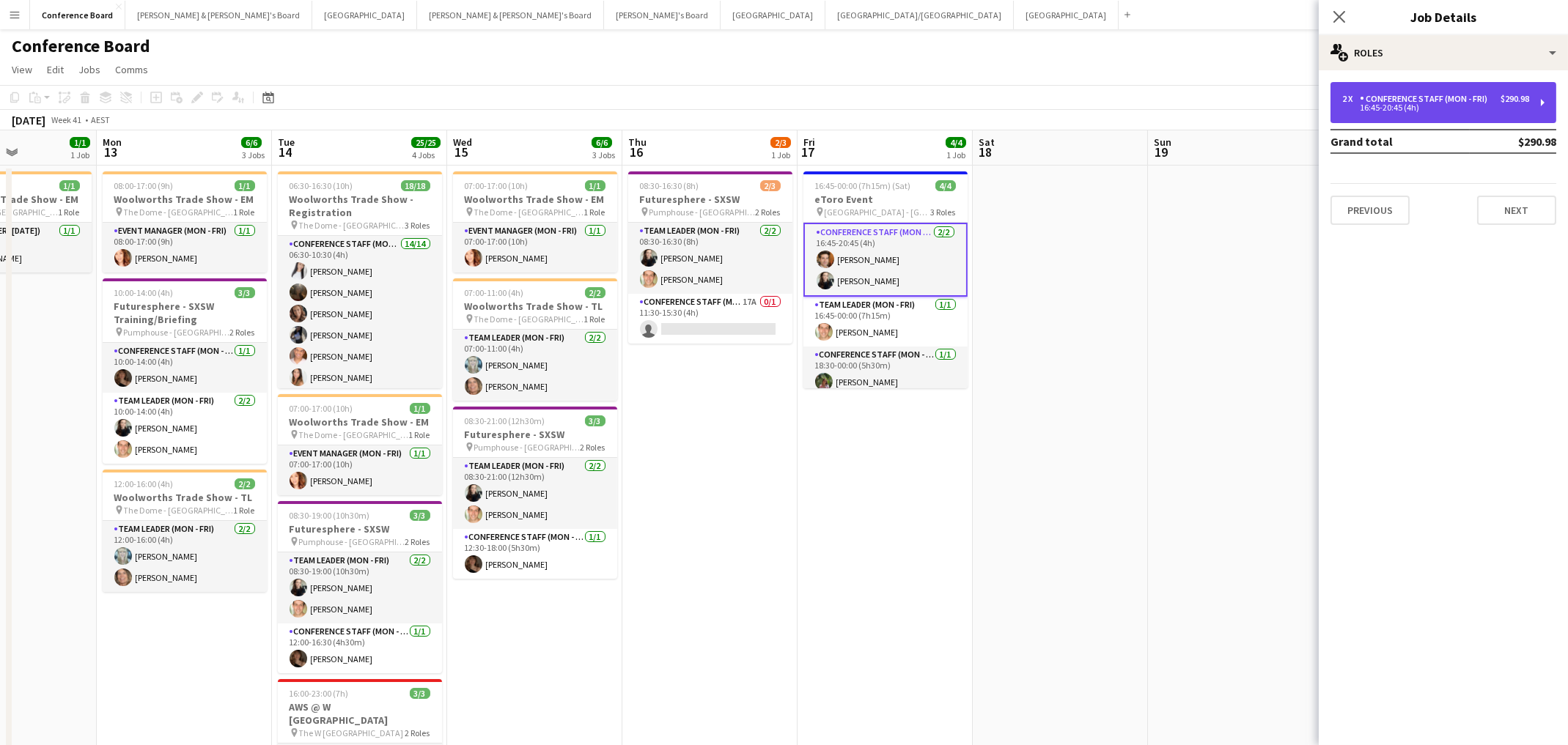
click at [1468, 110] on div "16:45-20:45 (4h)" at bounding box center [1436, 107] width 187 height 8
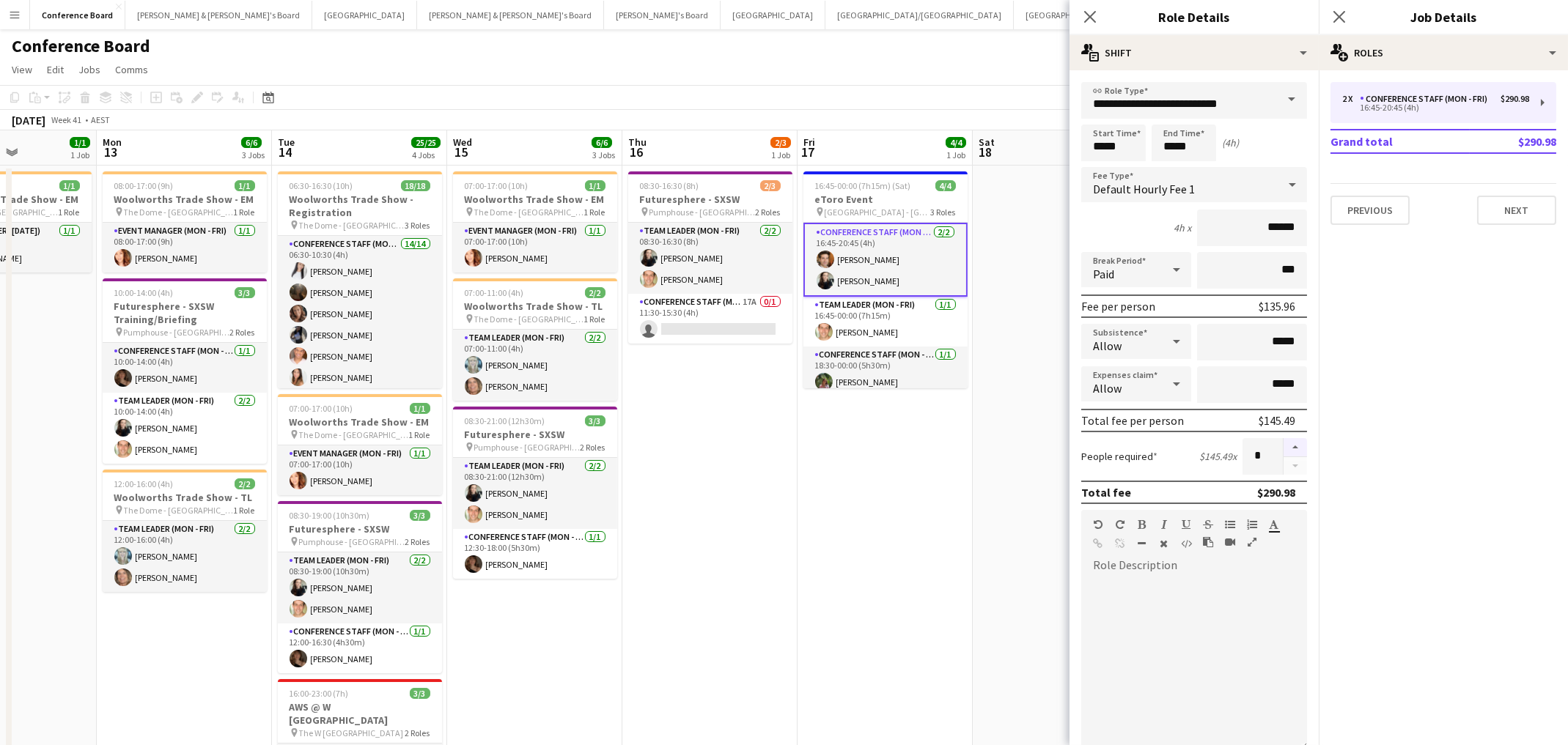
click at [1294, 446] on button "button" at bounding box center [1295, 448] width 24 height 19
type input "*"
click at [1023, 474] on app-date-cell at bounding box center [1061, 538] width 175 height 745
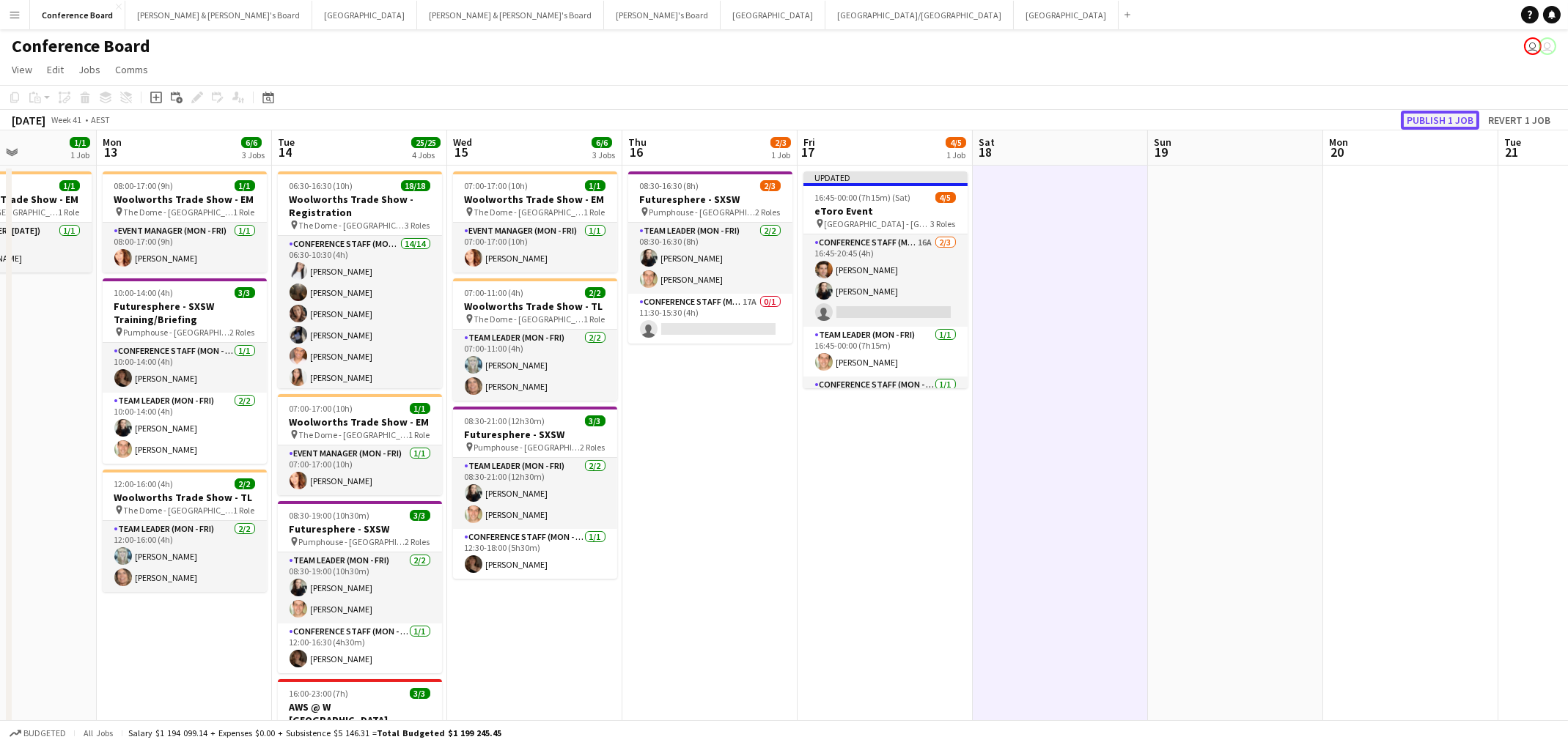
click at [1430, 121] on button "Publish 1 job" at bounding box center [1439, 120] width 78 height 19
